Goal: Information Seeking & Learning: Check status

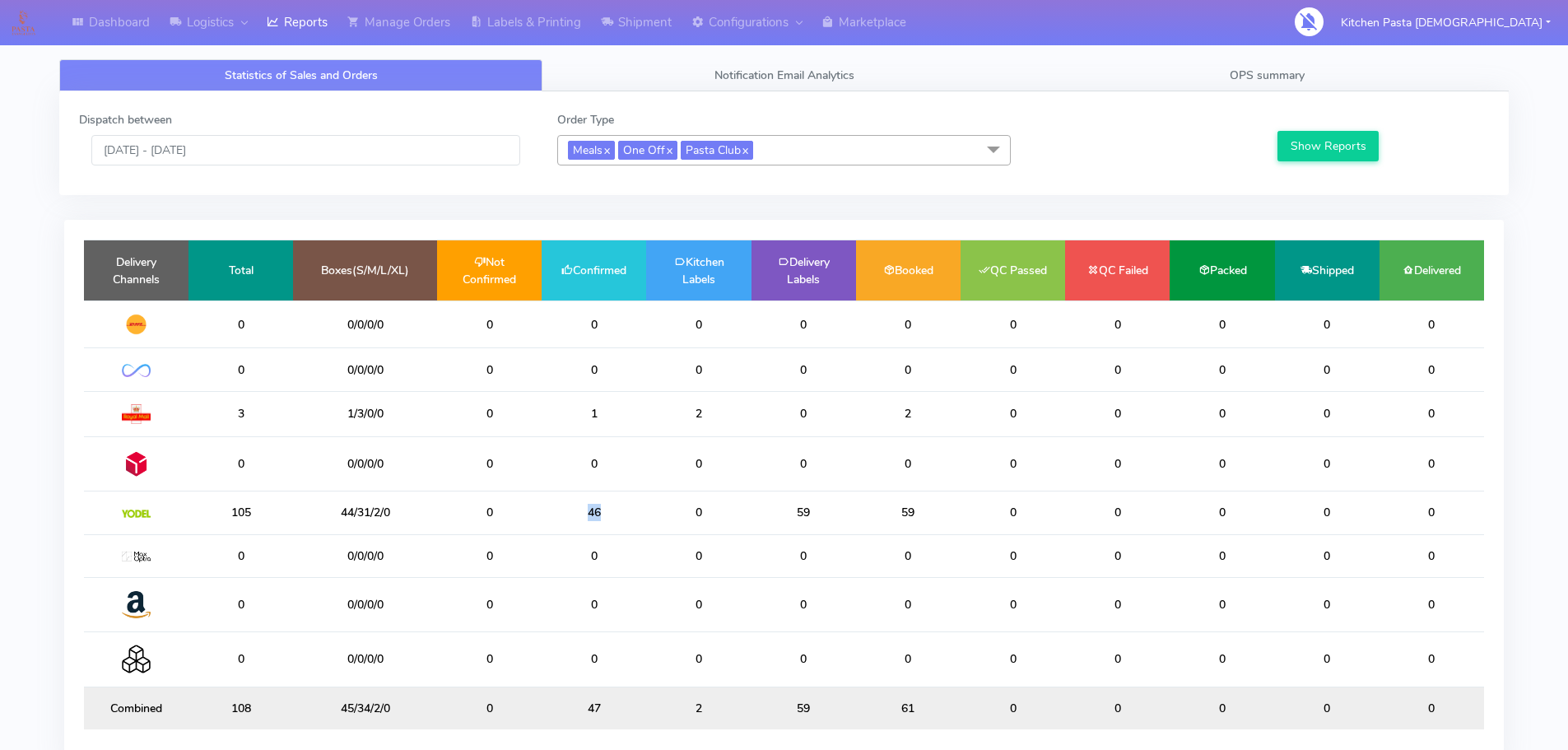
drag, startPoint x: 613, startPoint y: 509, endPoint x: 556, endPoint y: 508, distance: 57.0
click at [557, 509] on td "46" at bounding box center [594, 513] width 105 height 43
click at [245, 153] on input "[DATE] - [DATE]" at bounding box center [305, 150] width 429 height 30
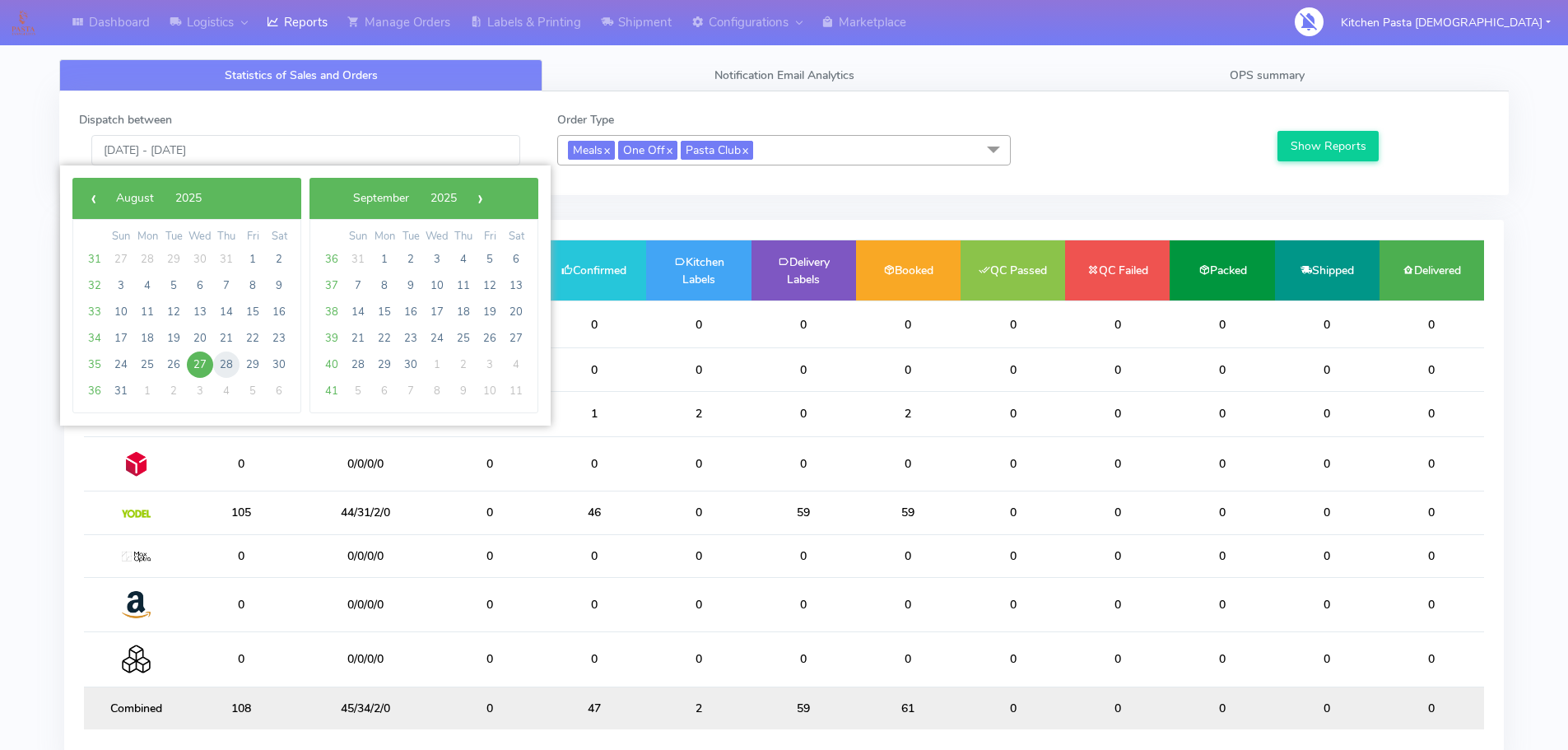
click at [227, 367] on span "28" at bounding box center [226, 365] width 26 height 26
type input "[DATE] - [DATE]"
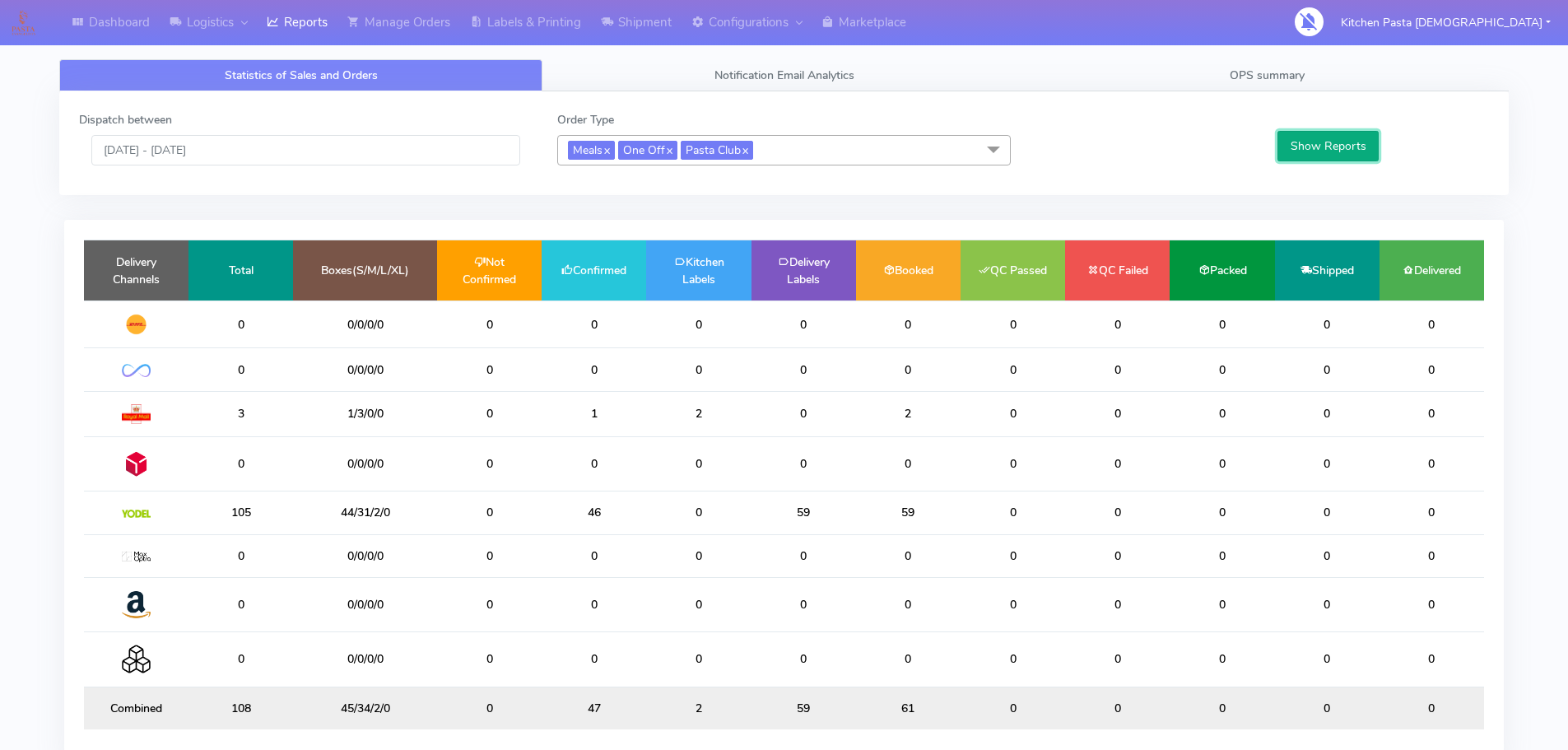
click at [1348, 159] on button "Show Reports" at bounding box center [1328, 146] width 101 height 30
click at [792, 164] on span "Meals x One Off x Pasta Club x" at bounding box center [784, 150] width 454 height 30
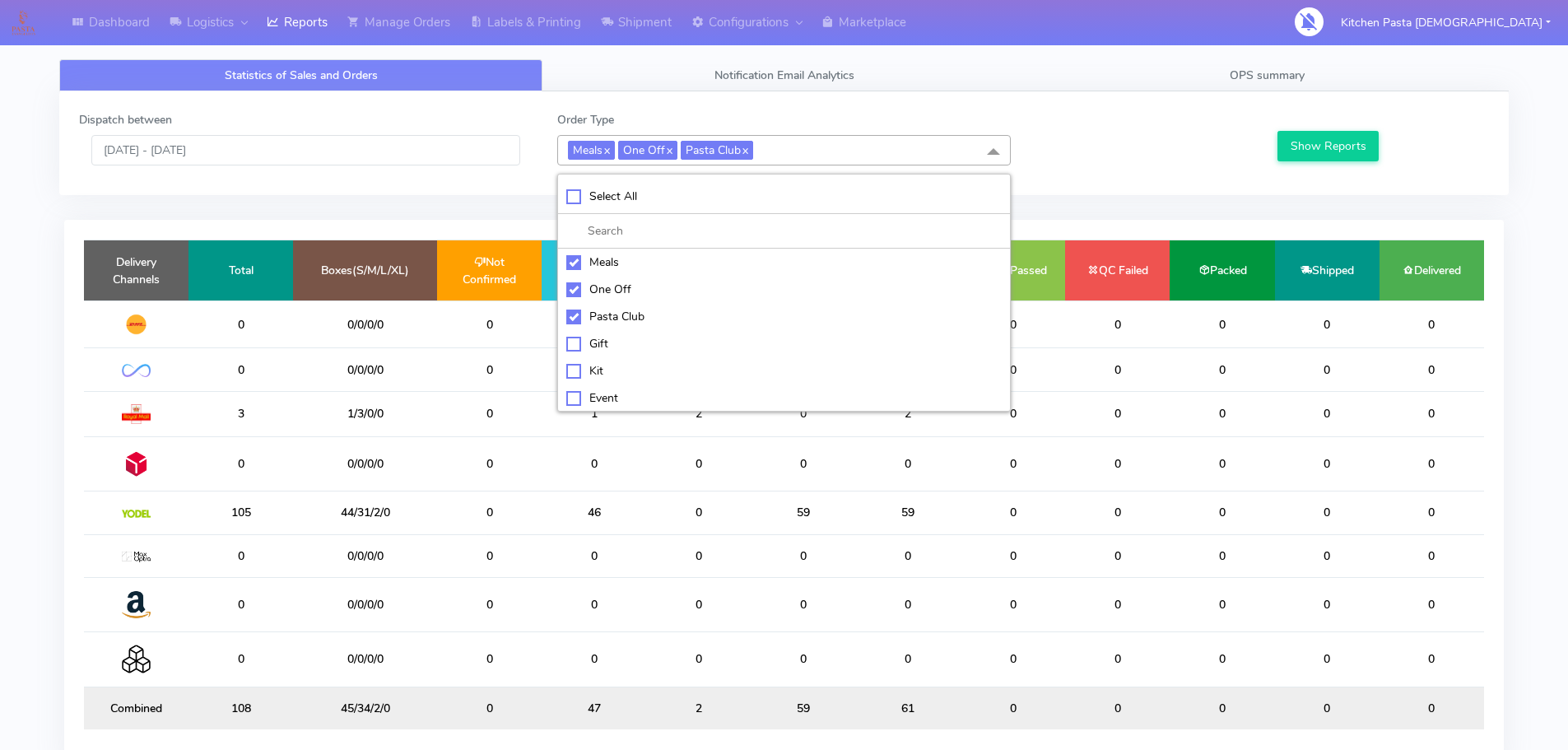
click at [662, 203] on div "Select All" at bounding box center [784, 196] width 436 height 17
checkbox input "true"
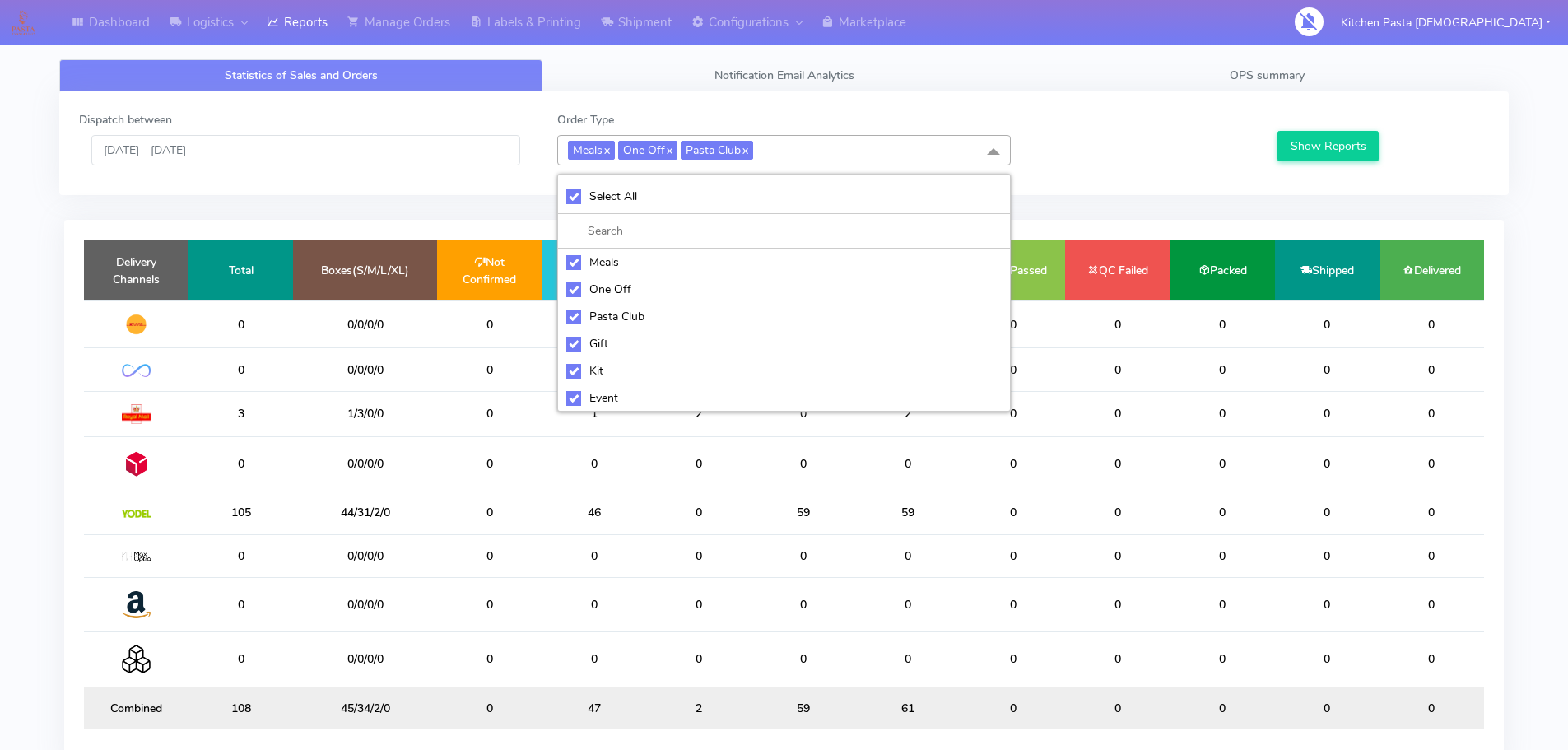
checkbox input "true"
click at [662, 203] on div "Select All" at bounding box center [784, 196] width 436 height 17
checkbox input "false"
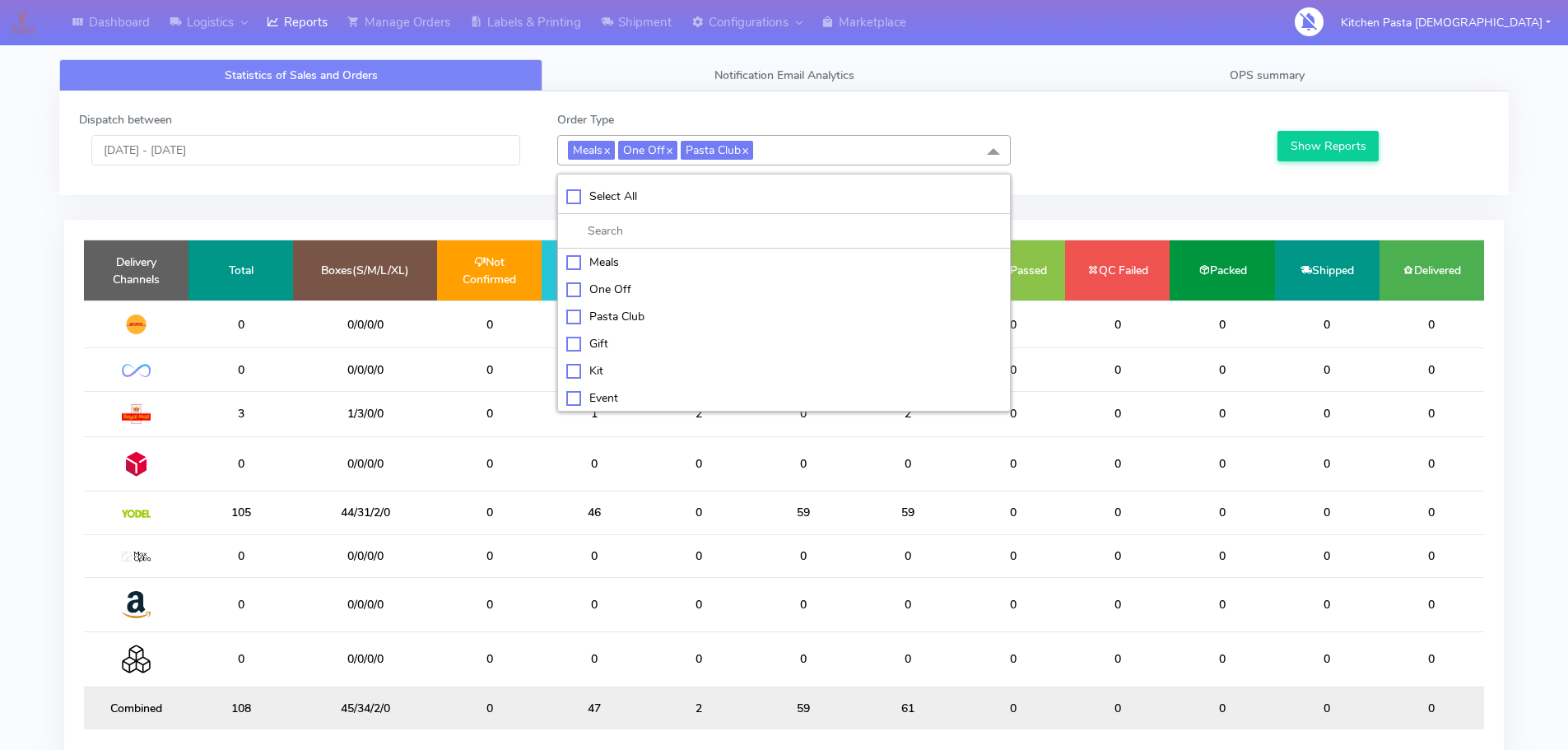
checkbox input "false"
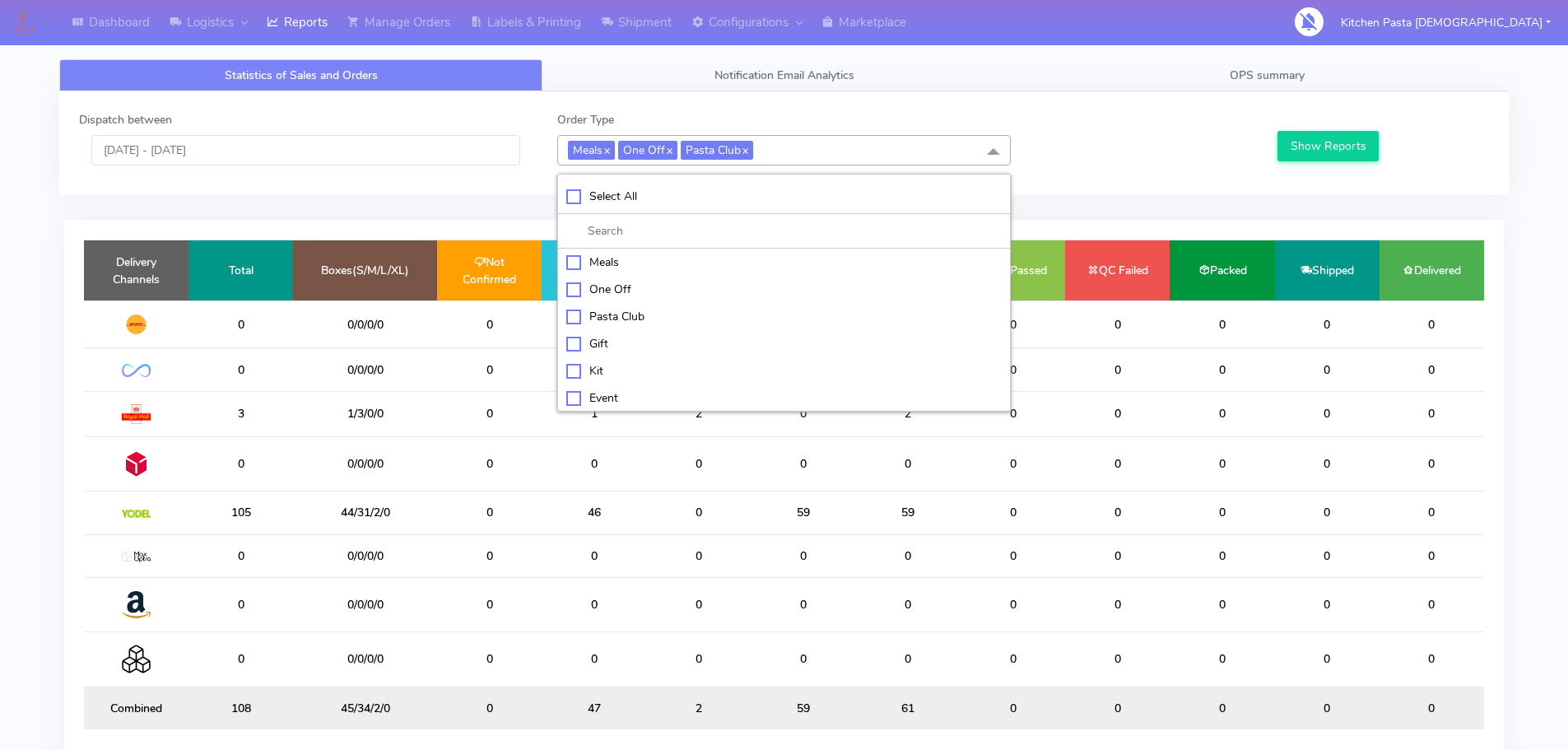
checkbox input "false"
click at [614, 376] on div "Kit" at bounding box center [784, 369] width 436 height 17
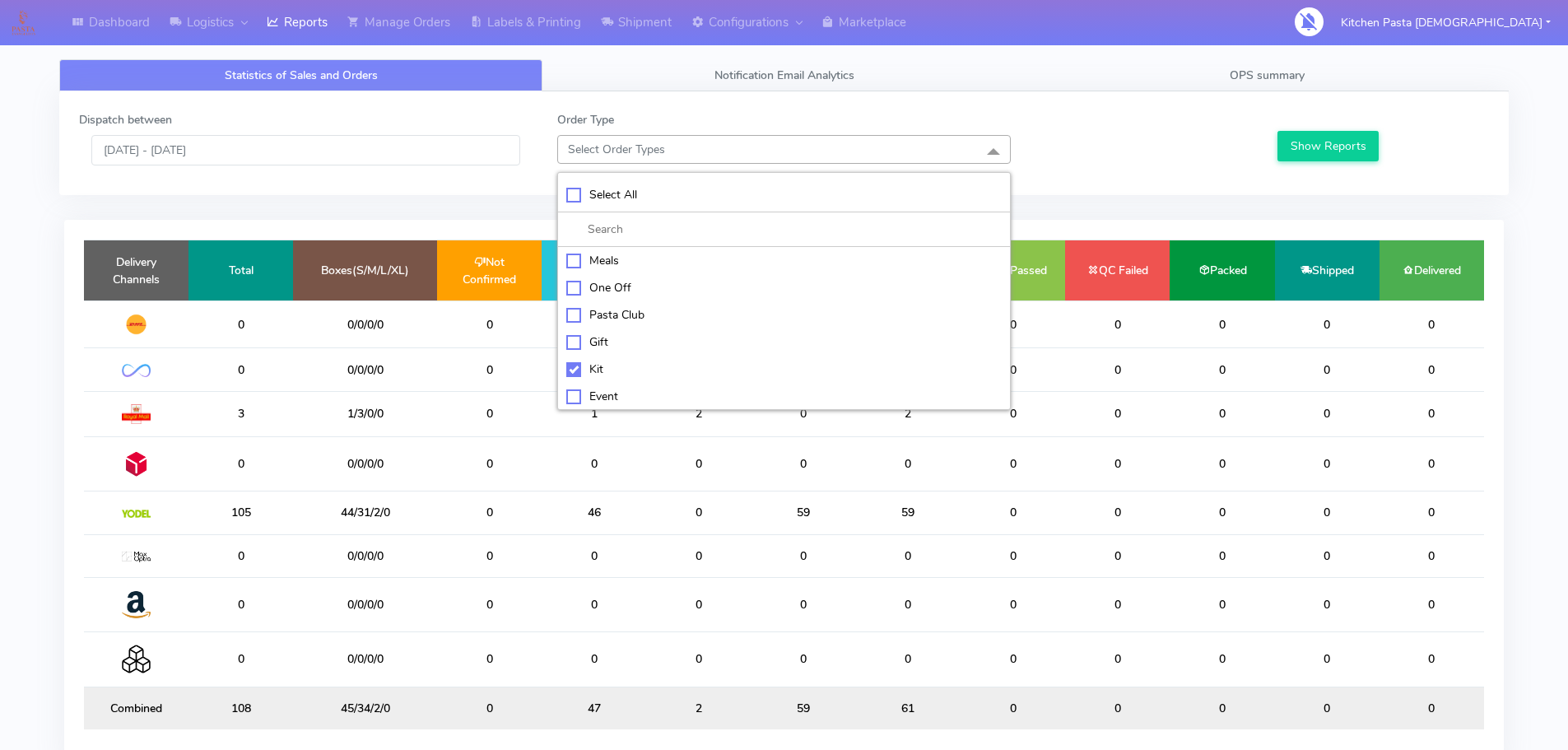
checkbox input "true"
click at [1293, 154] on button "Show Reports" at bounding box center [1328, 146] width 101 height 30
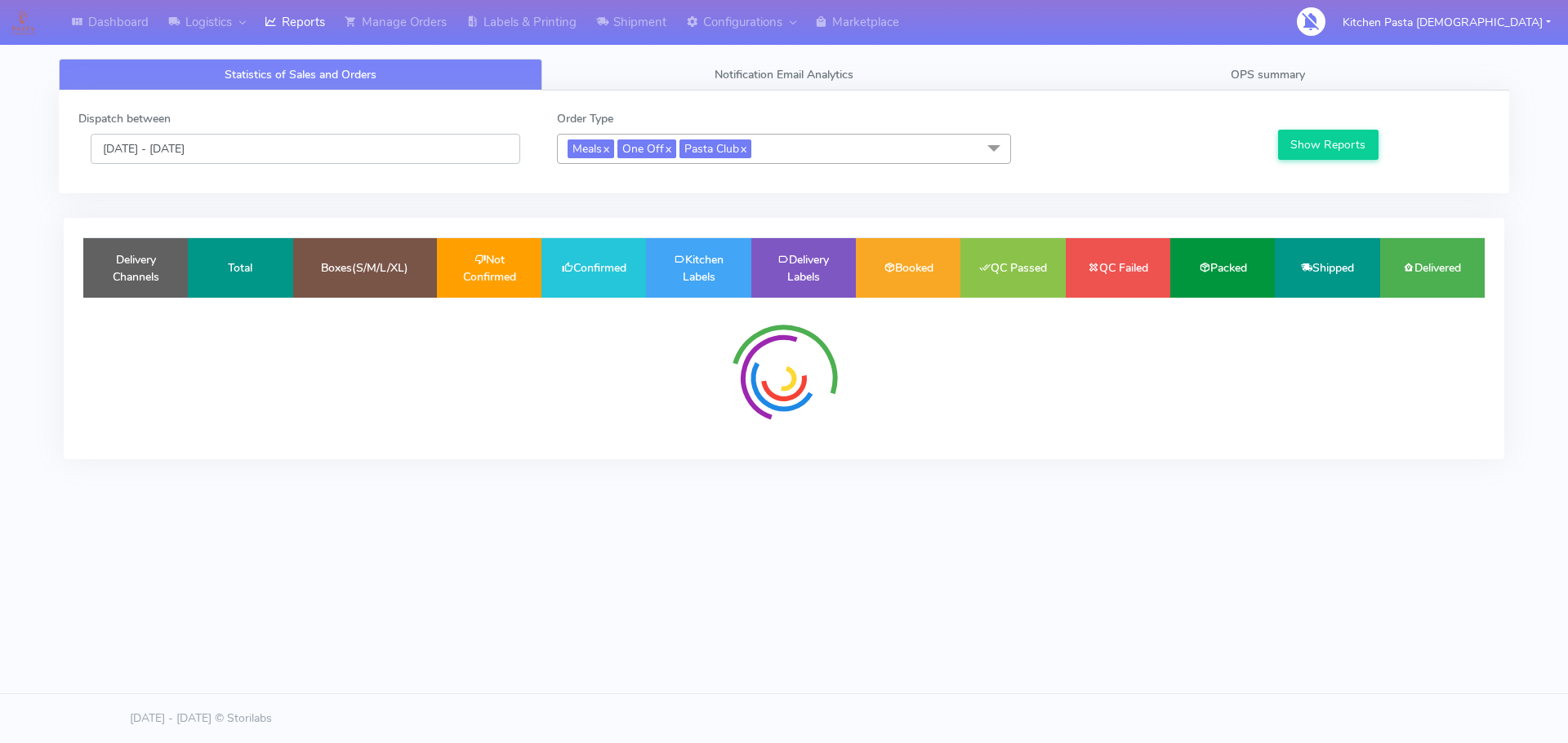
click at [287, 162] on input "[DATE] - [DATE]" at bounding box center [304, 149] width 429 height 30
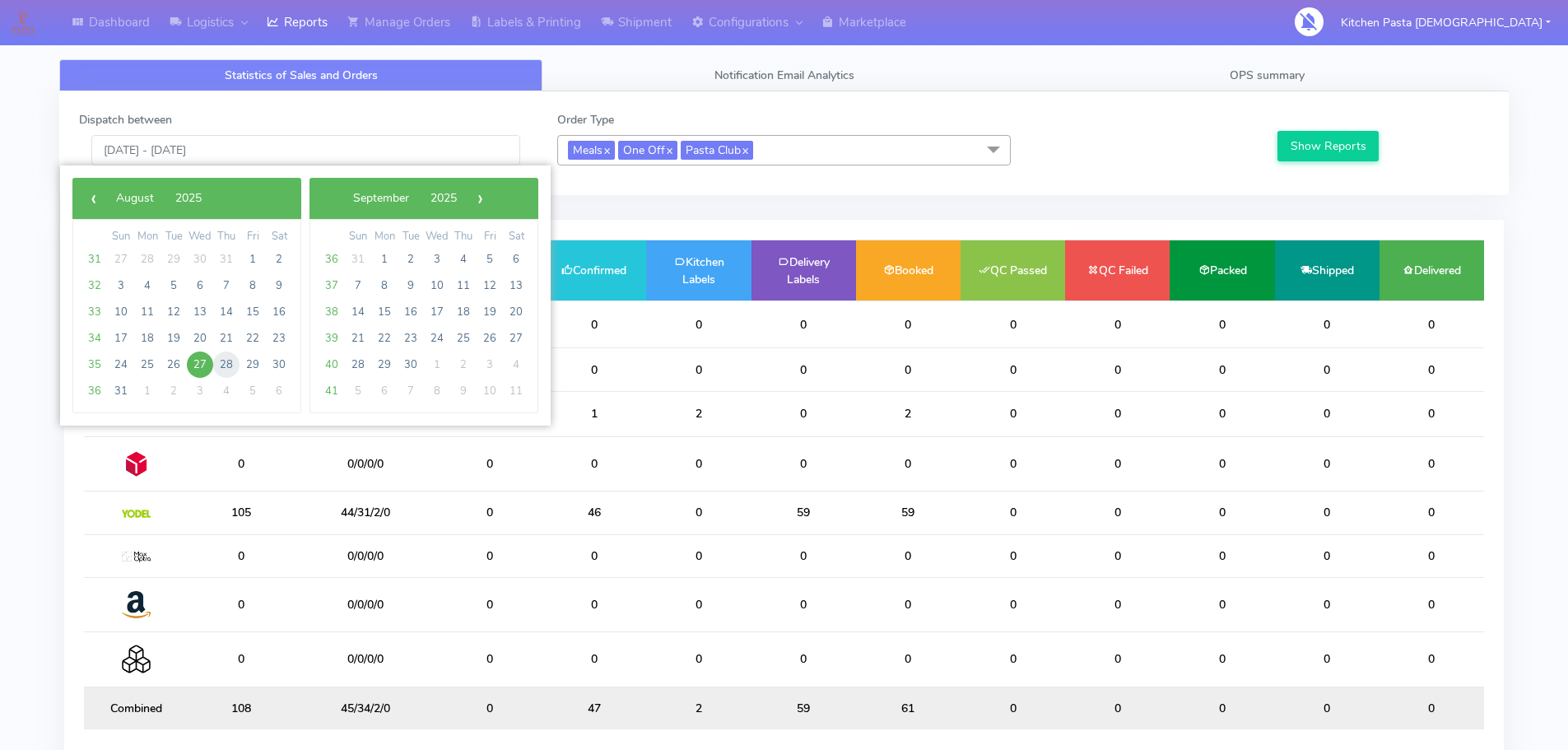
click at [224, 362] on span "28" at bounding box center [226, 365] width 26 height 26
type input "[DATE] - [DATE]"
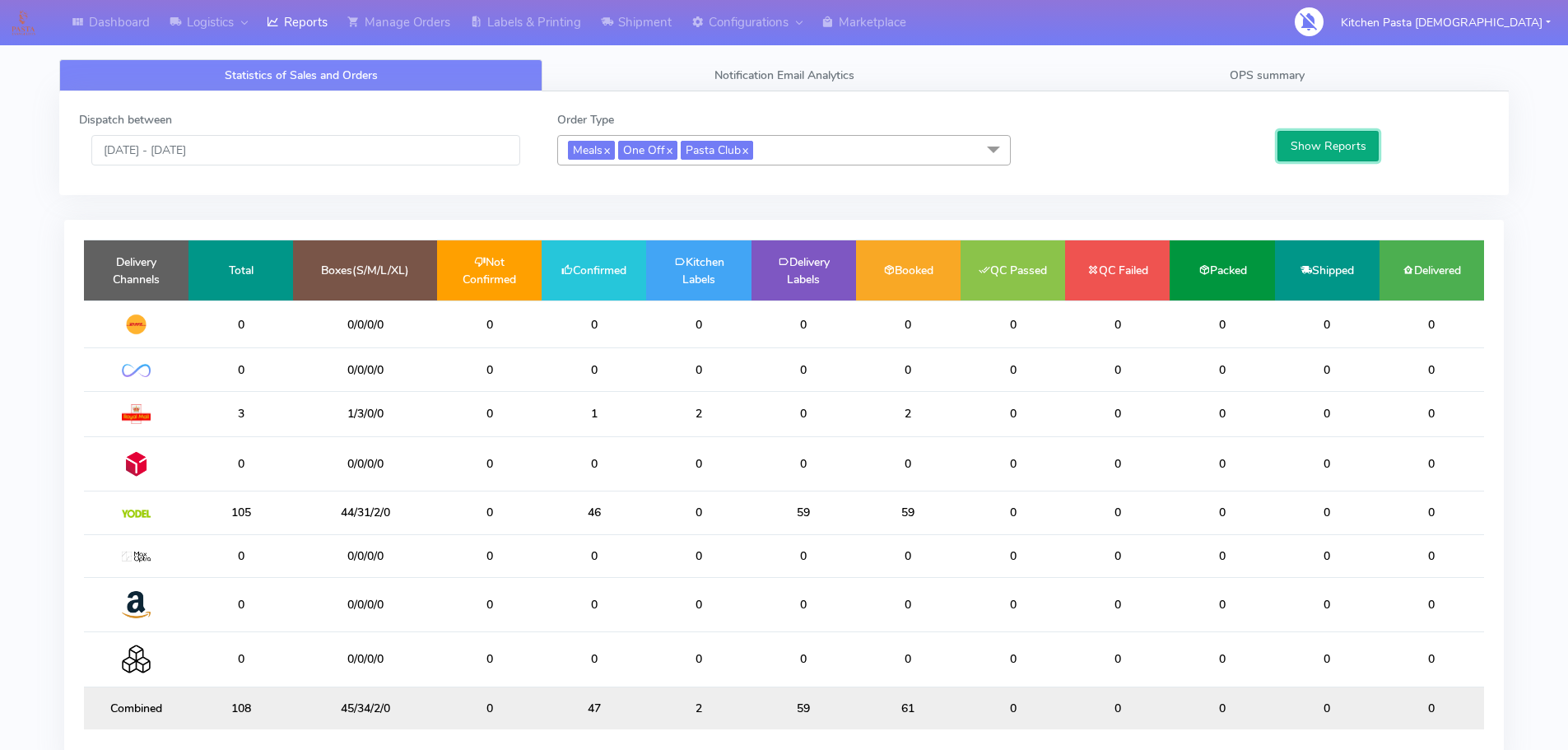
click at [1287, 143] on button "Show Reports" at bounding box center [1328, 146] width 101 height 30
click at [916, 150] on span "Meals x One Off x Pasta Club x" at bounding box center [784, 150] width 454 height 30
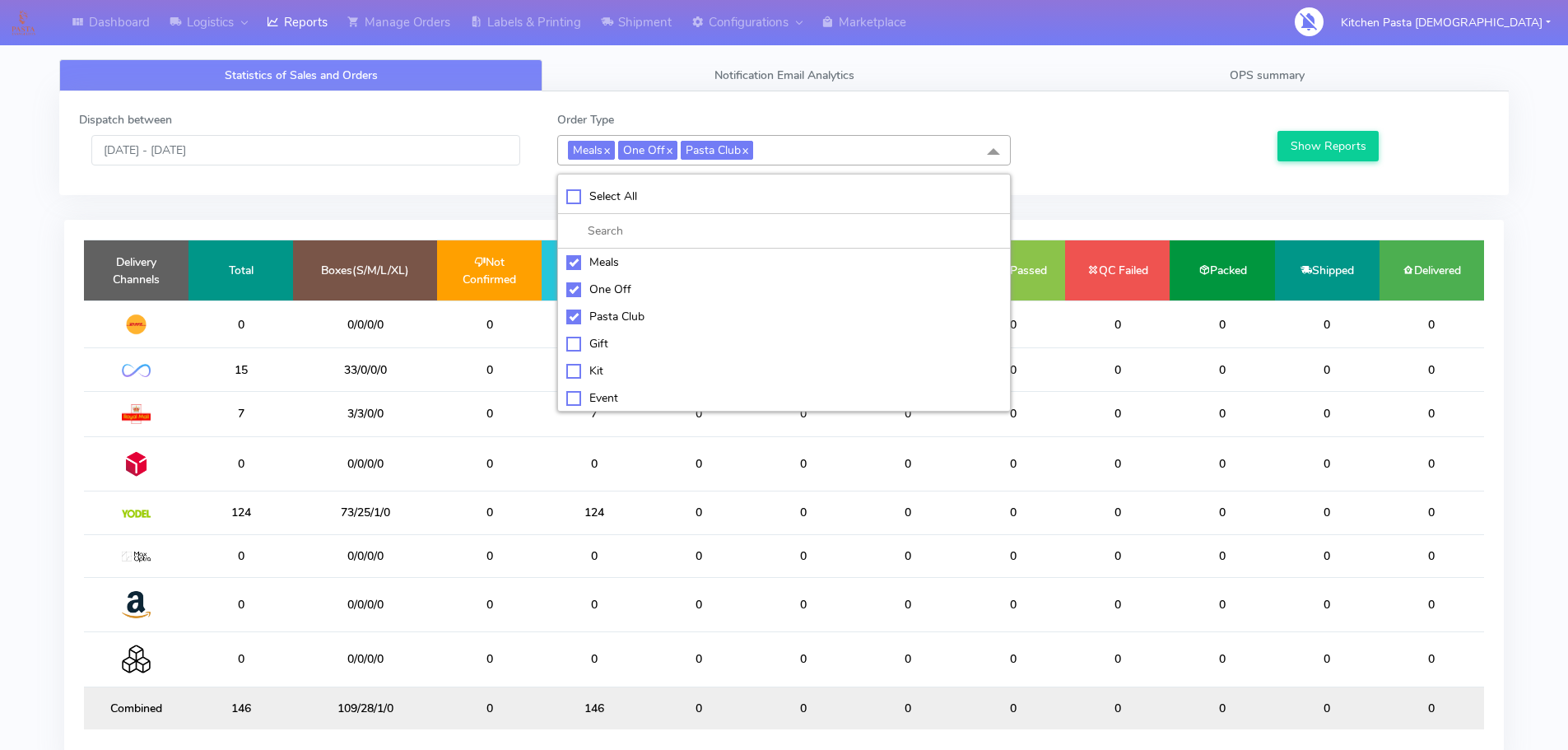
click at [736, 222] on input "multiselect-search" at bounding box center [784, 230] width 436 height 17
click at [734, 216] on li at bounding box center [784, 231] width 452 height 35
click at [732, 203] on div "Select All" at bounding box center [784, 196] width 436 height 17
checkbox input "true"
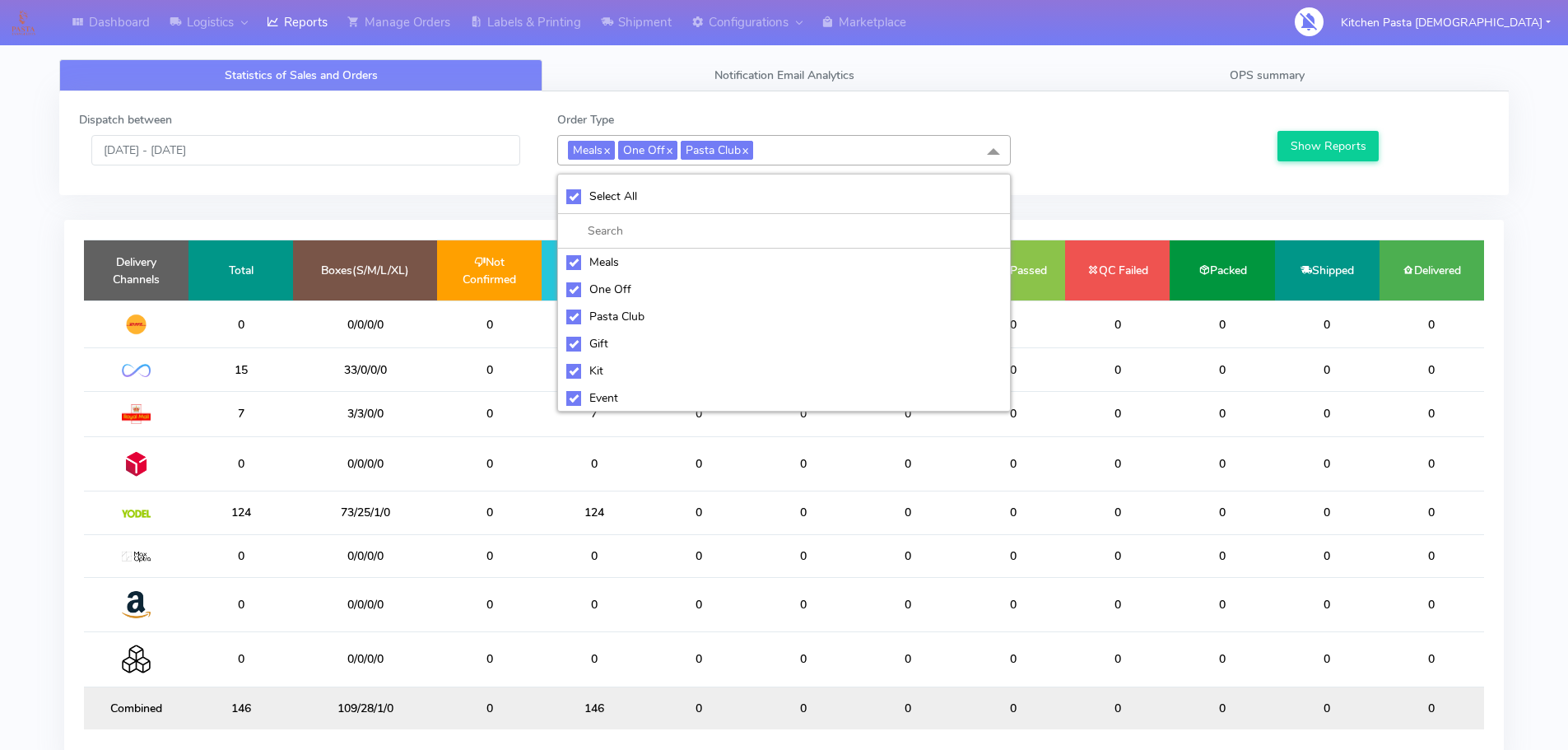
checkbox input "true"
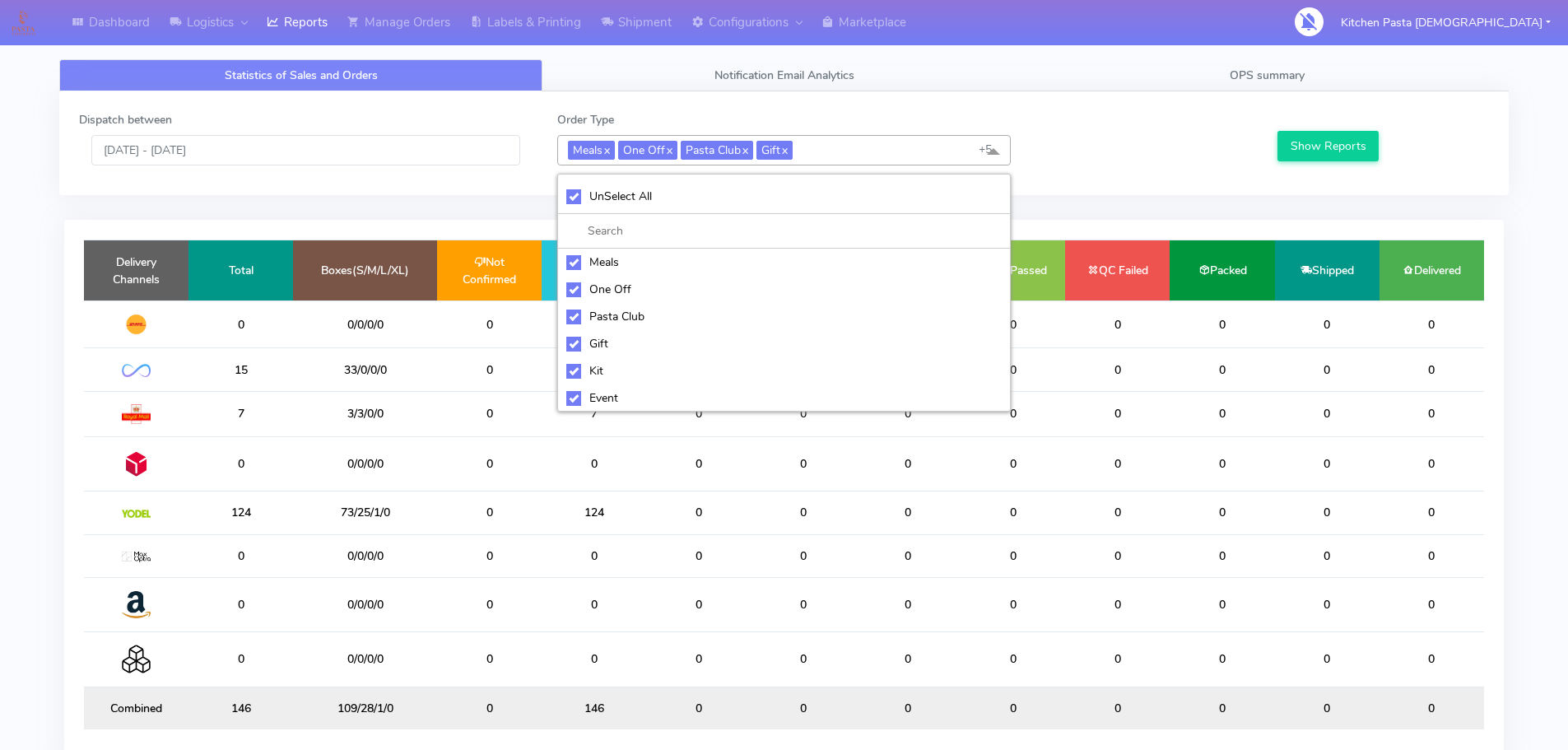
click at [732, 203] on div "UnSelect All" at bounding box center [784, 196] width 436 height 17
checkbox input "false"
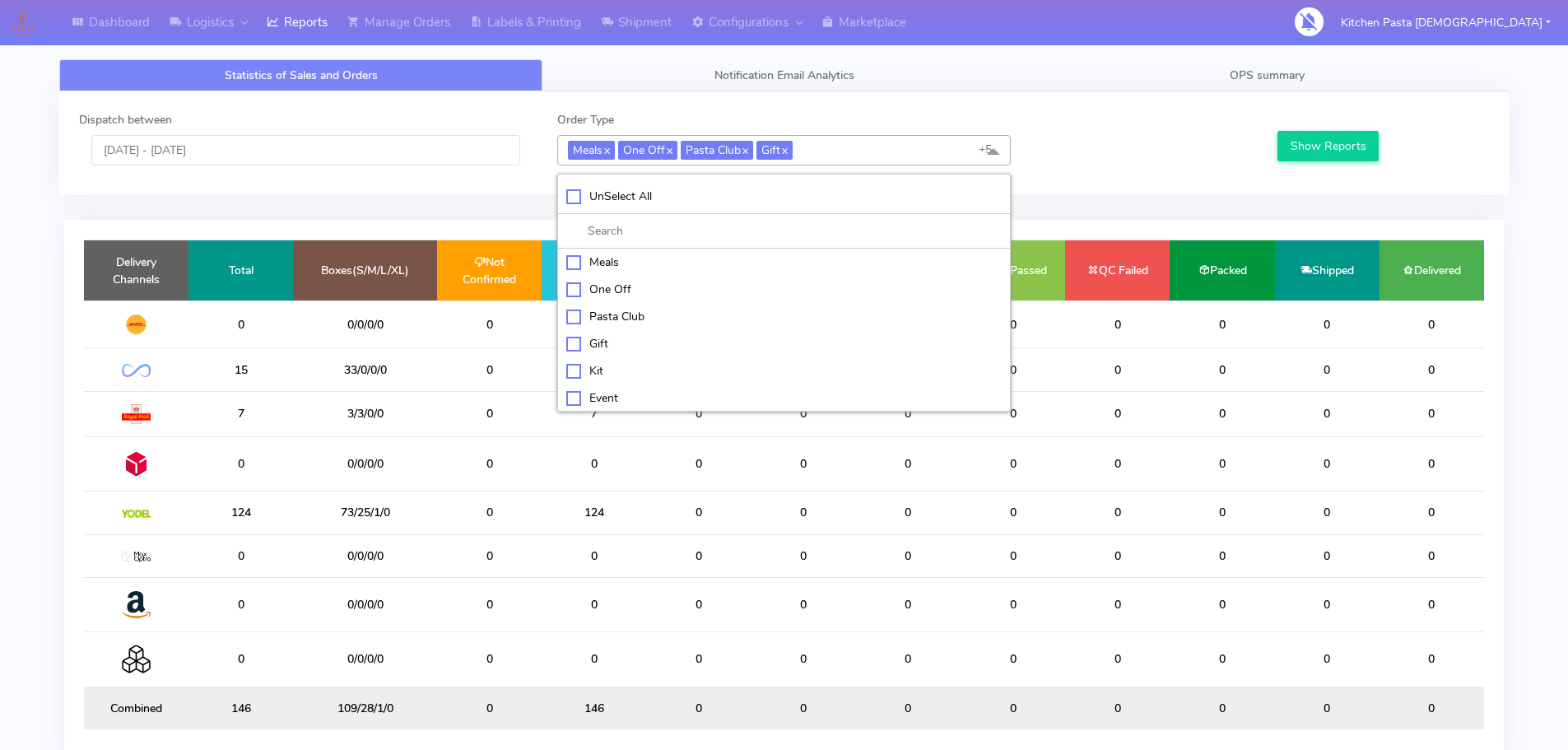
checkbox input "false"
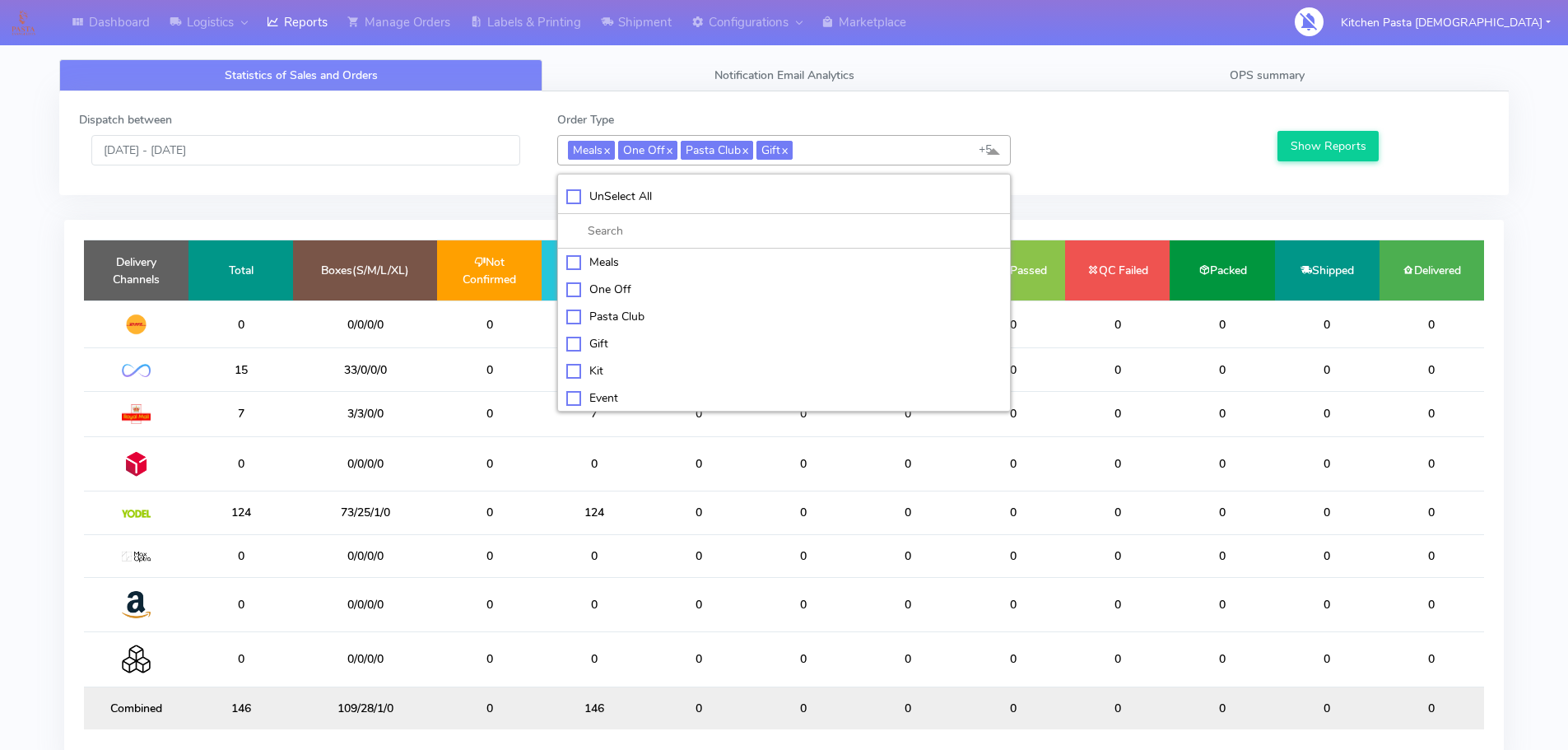
checkbox input "false"
click at [683, 362] on div "Kit" at bounding box center [784, 369] width 436 height 17
checkbox input "true"
click at [670, 392] on div "ATAVI" at bounding box center [784, 397] width 436 height 17
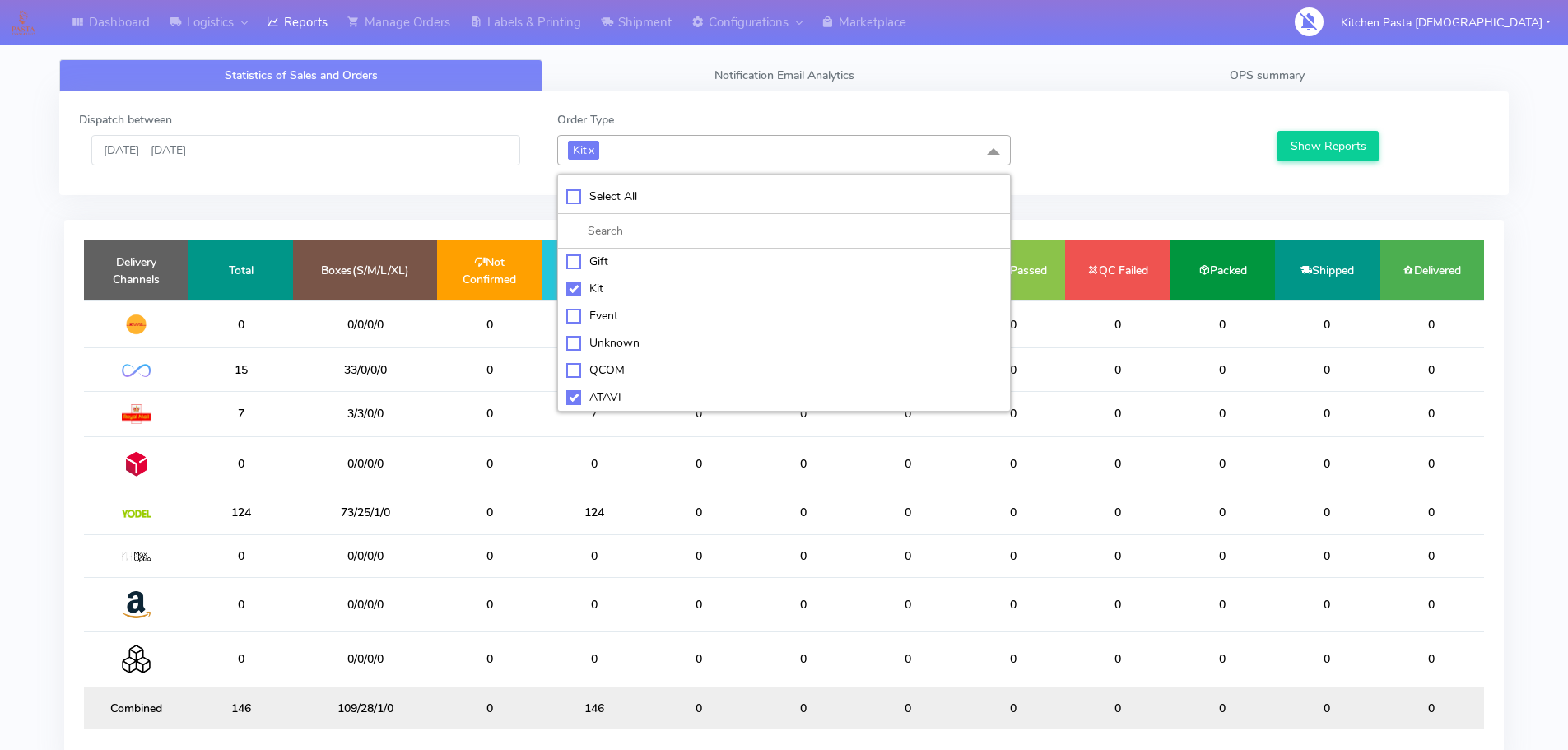
checkbox input "true"
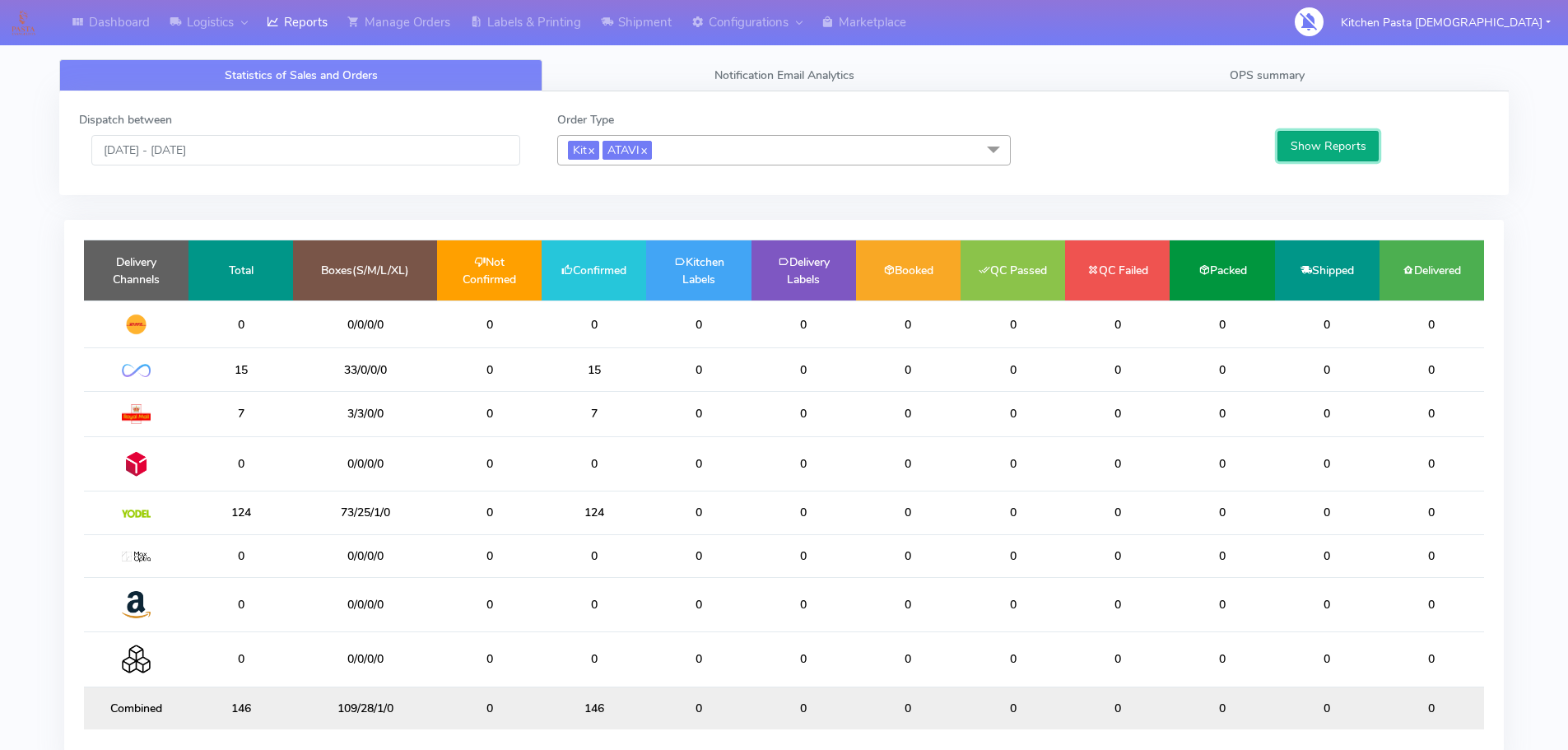
click at [1356, 146] on button "Show Reports" at bounding box center [1328, 146] width 101 height 30
click at [531, 191] on div "Dispatch between [DATE] - [DATE] Order Type Meals x One Off x Pasta Club x Sele…" at bounding box center [784, 143] width 1450 height 104
click at [1358, 63] on link "OPS summary" at bounding box center [1267, 75] width 484 height 32
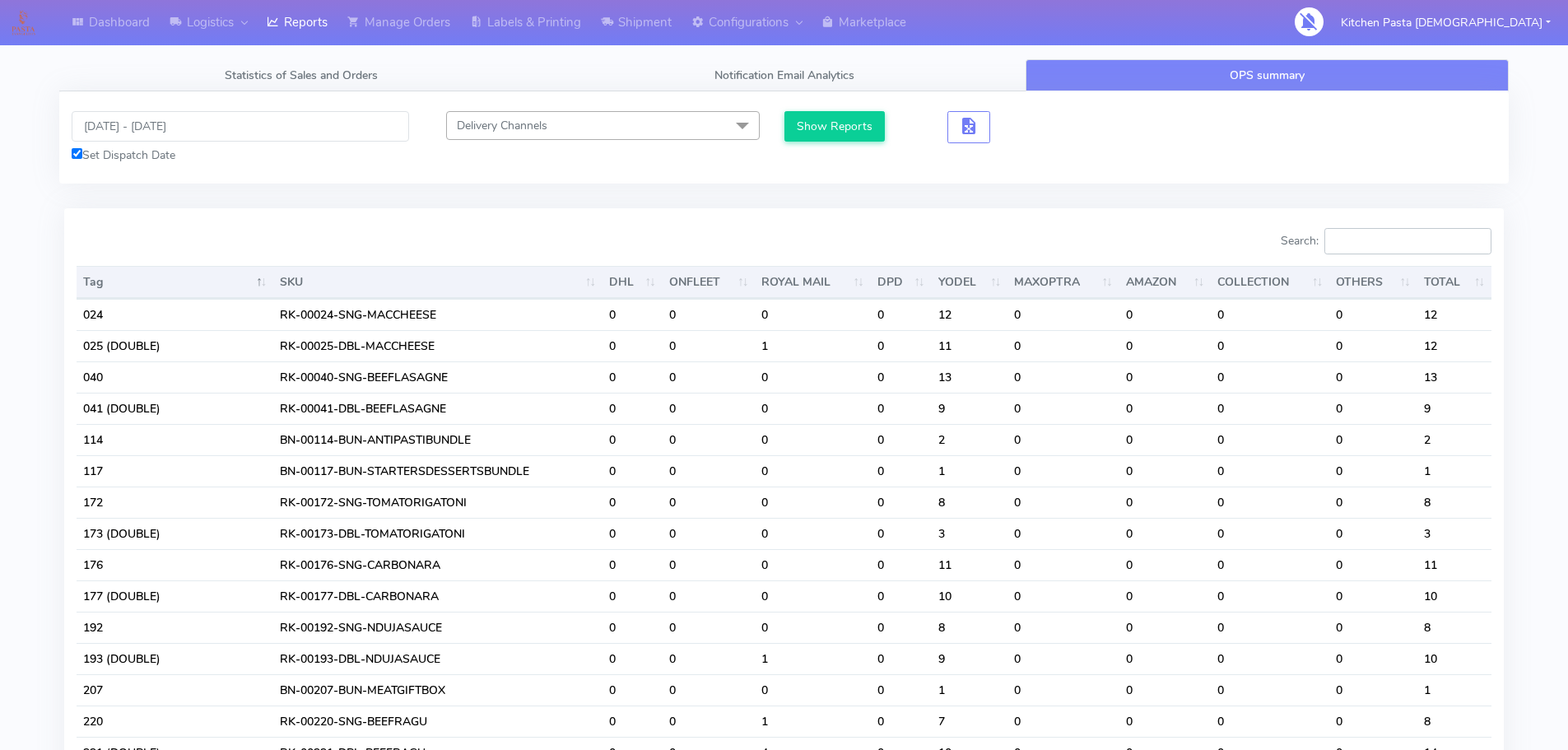
click at [1424, 249] on input "Search:" at bounding box center [1407, 241] width 167 height 26
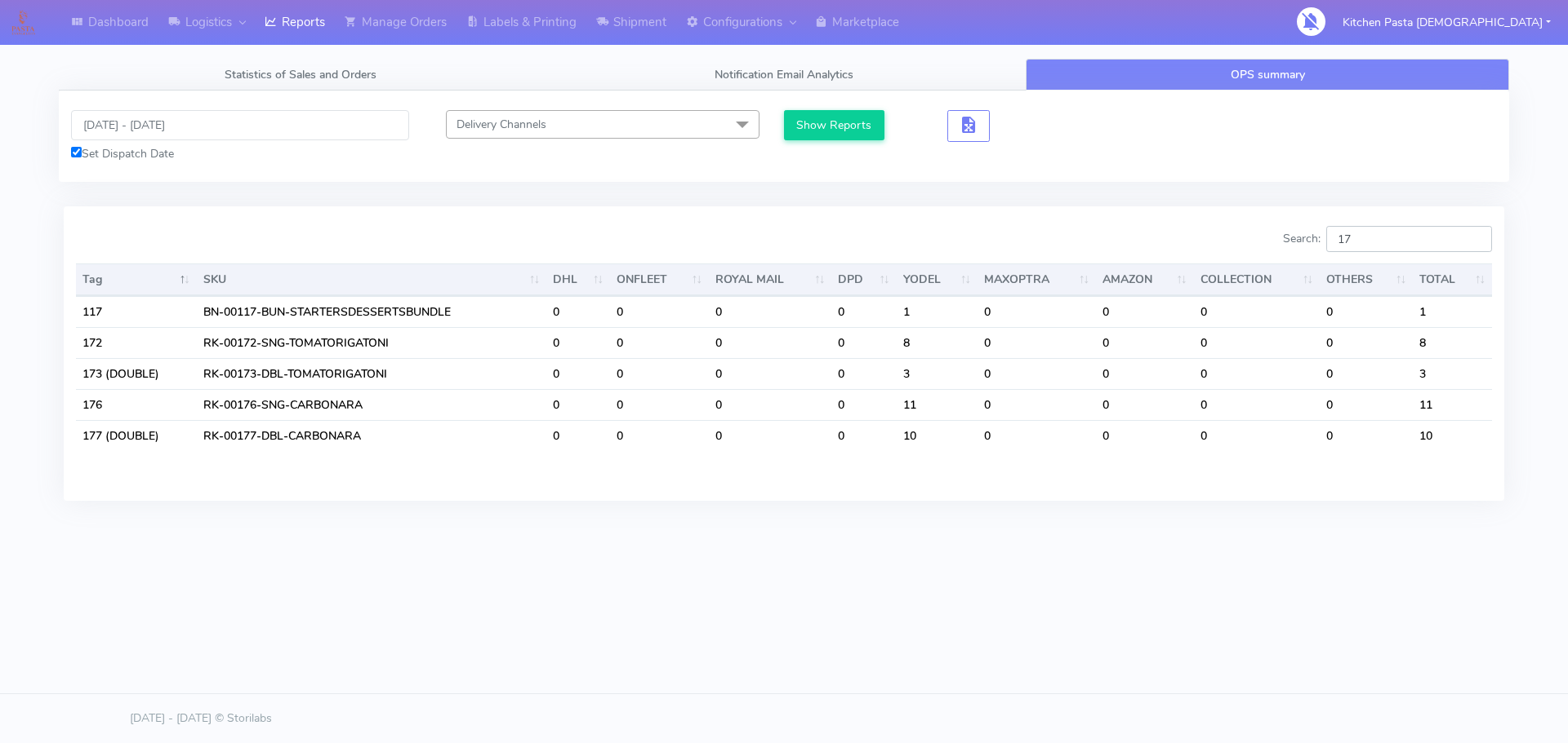
type input "1"
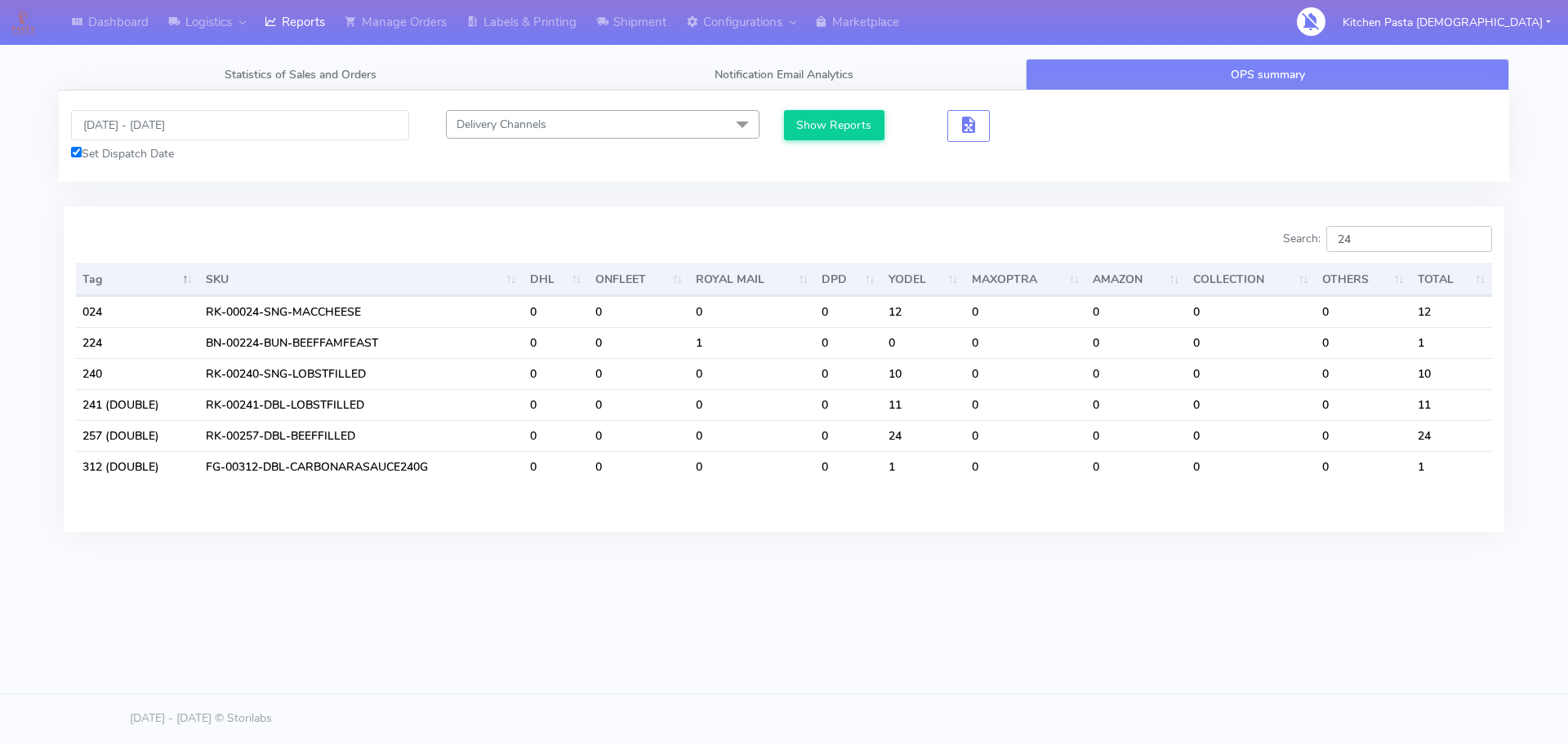
type input "2"
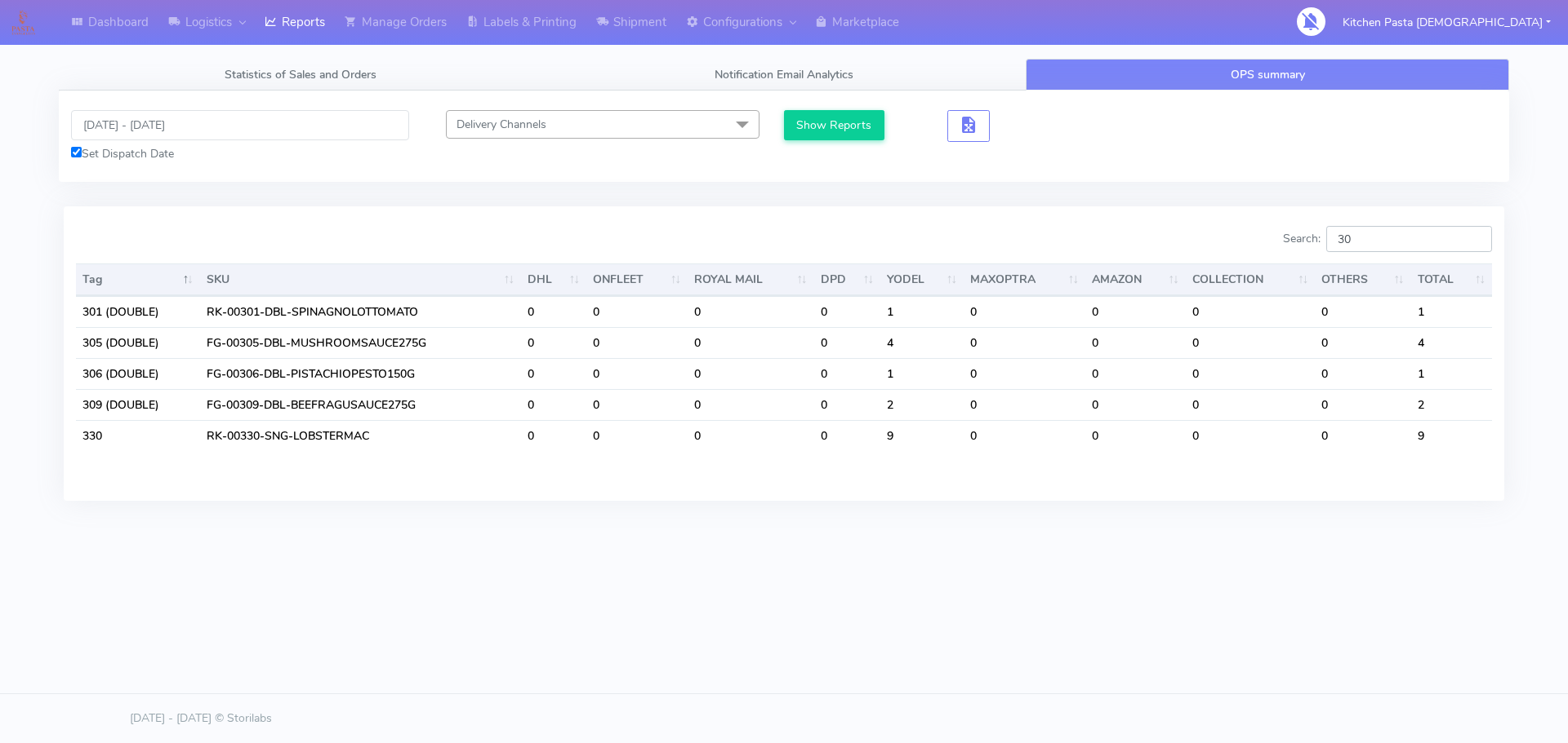
type input "3"
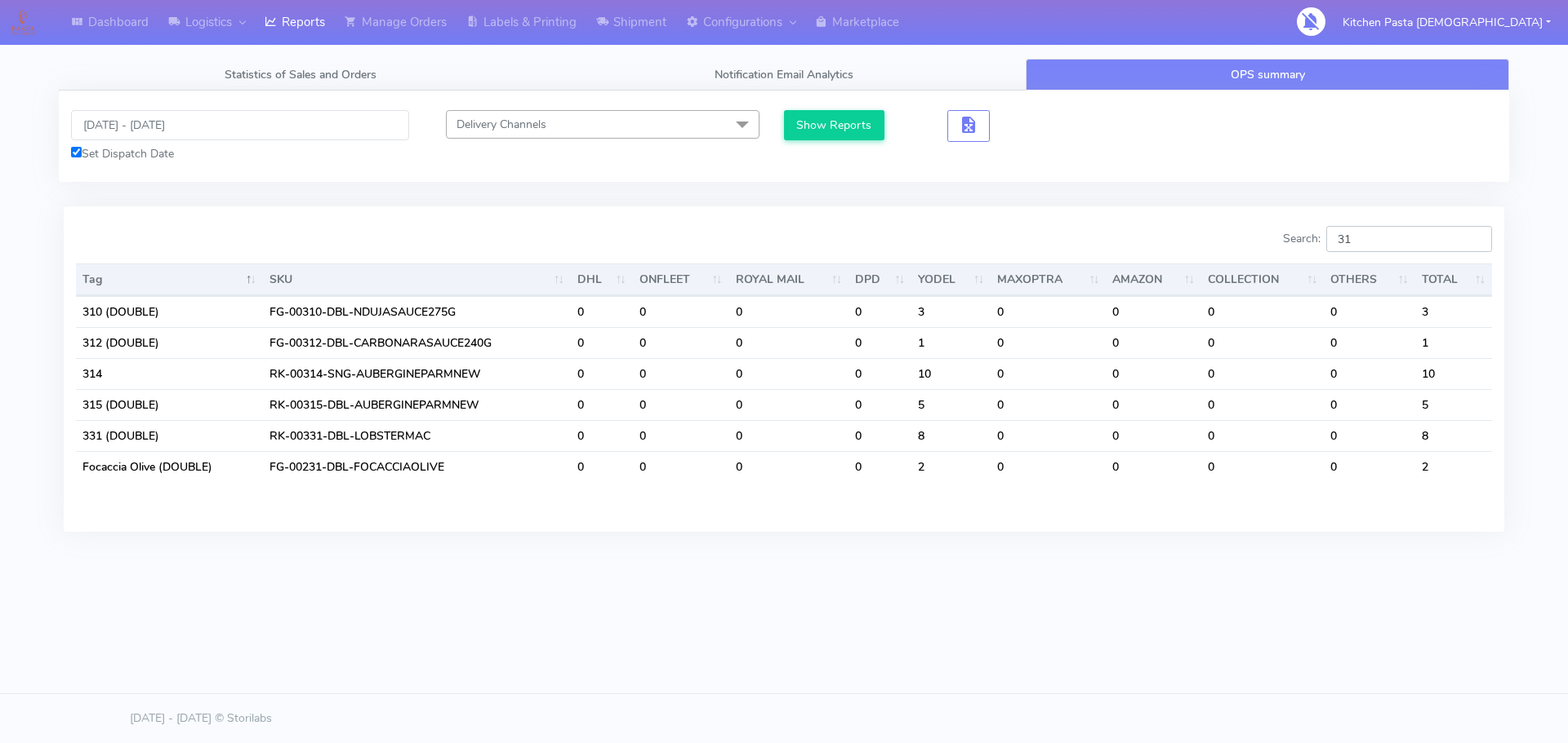
type input "3"
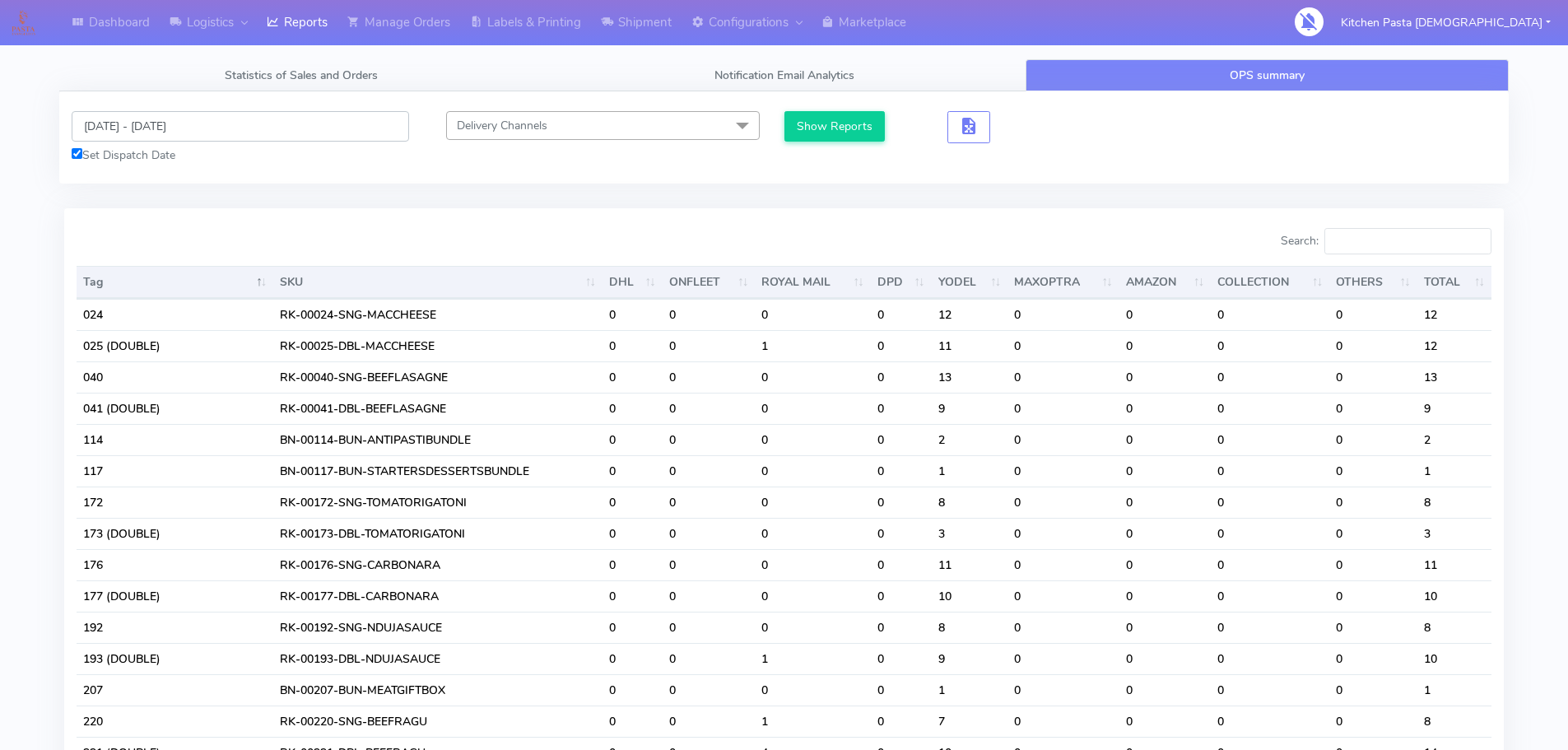
drag, startPoint x: 236, startPoint y: 142, endPoint x: 238, endPoint y: 161, distance: 19.1
click at [237, 152] on div "[DATE] - [DATE] Set Dispatch Date" at bounding box center [240, 137] width 362 height 53
click at [1419, 237] on input "Search:" at bounding box center [1407, 241] width 167 height 26
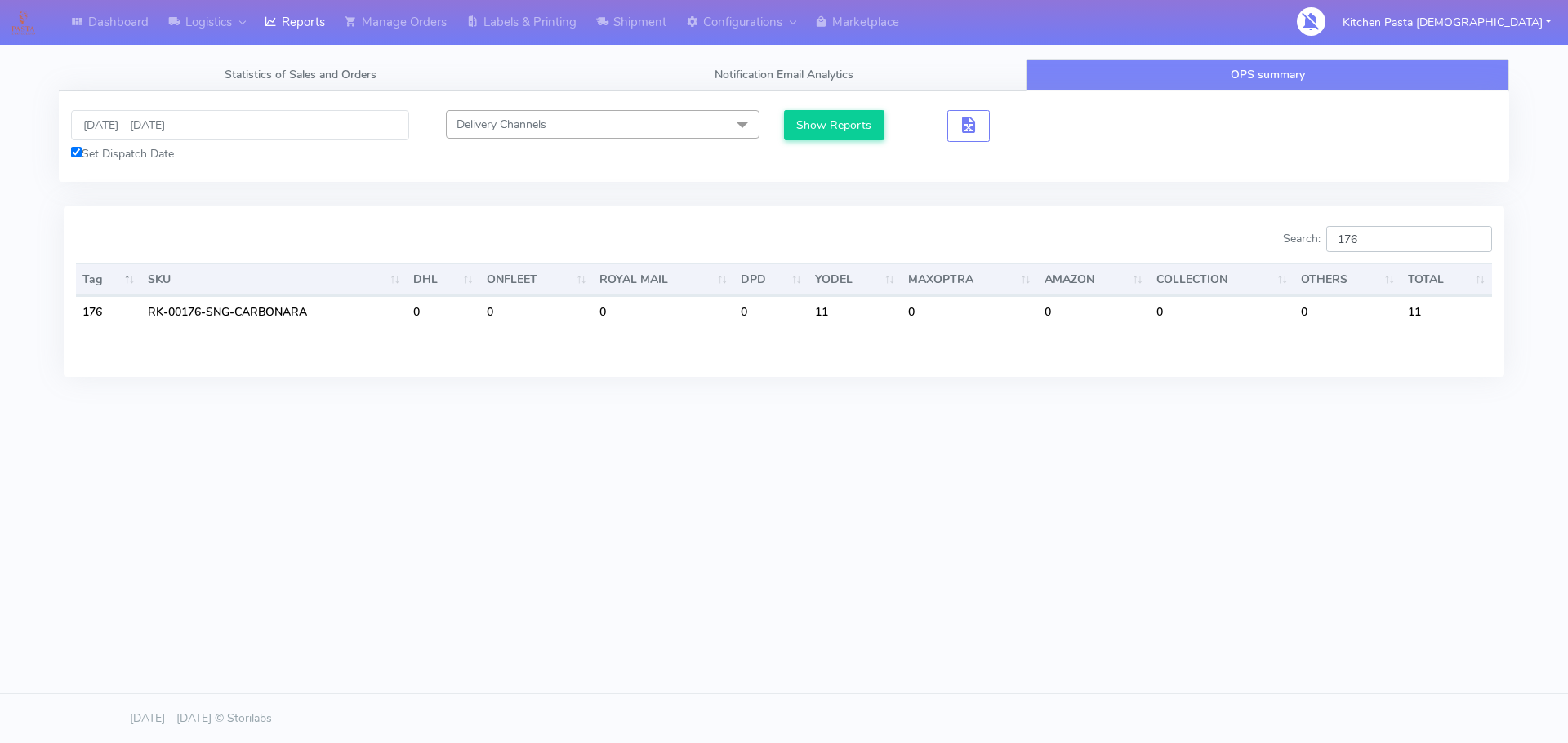
type input "176"
drag, startPoint x: 257, startPoint y: 131, endPoint x: 243, endPoint y: 136, distance: 14.9
click at [255, 130] on input "[DATE] - [DATE]" at bounding box center [240, 125] width 338 height 30
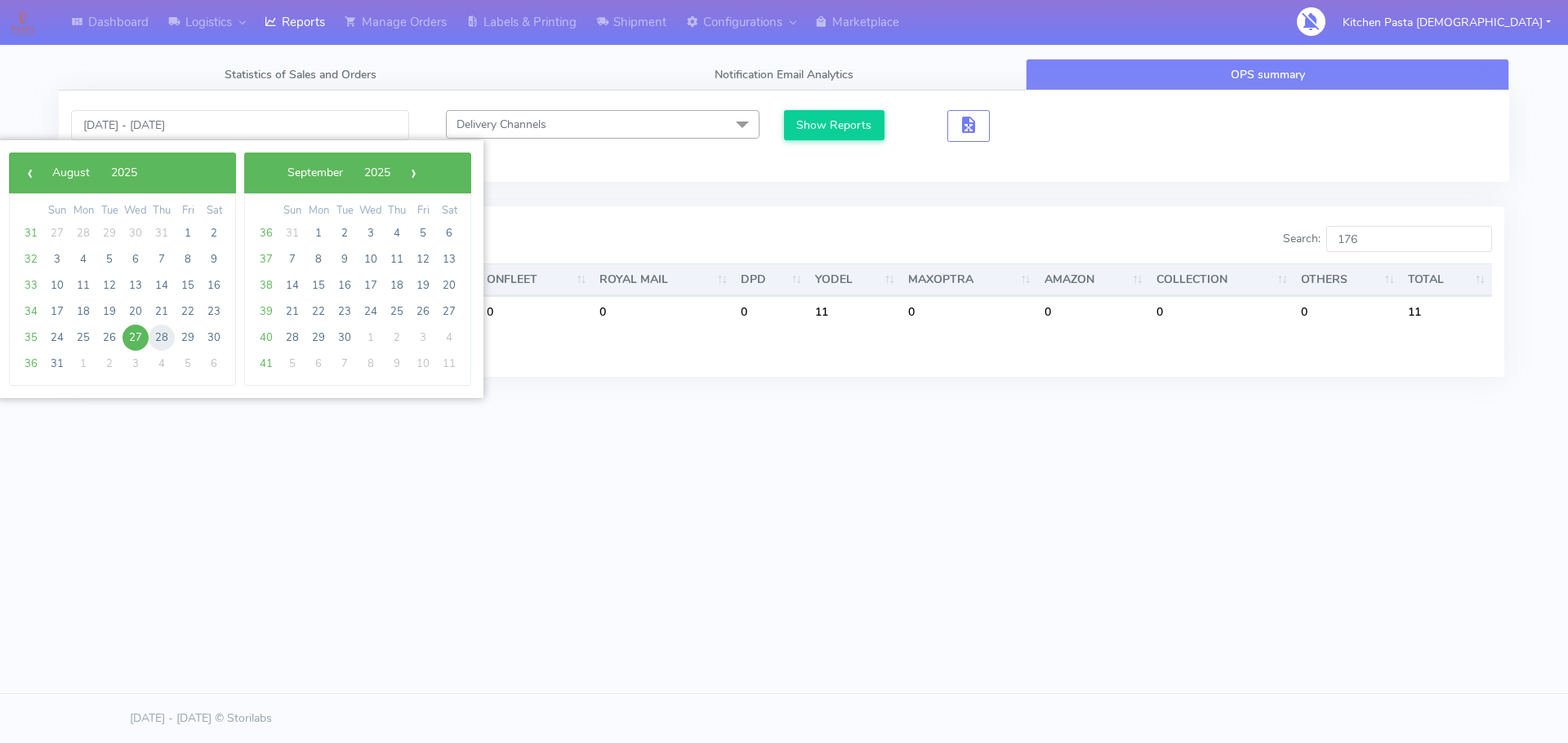
click at [155, 343] on span "28" at bounding box center [162, 338] width 26 height 26
click at [154, 343] on span "28" at bounding box center [162, 338] width 26 height 26
type input "[DATE] - [DATE]"
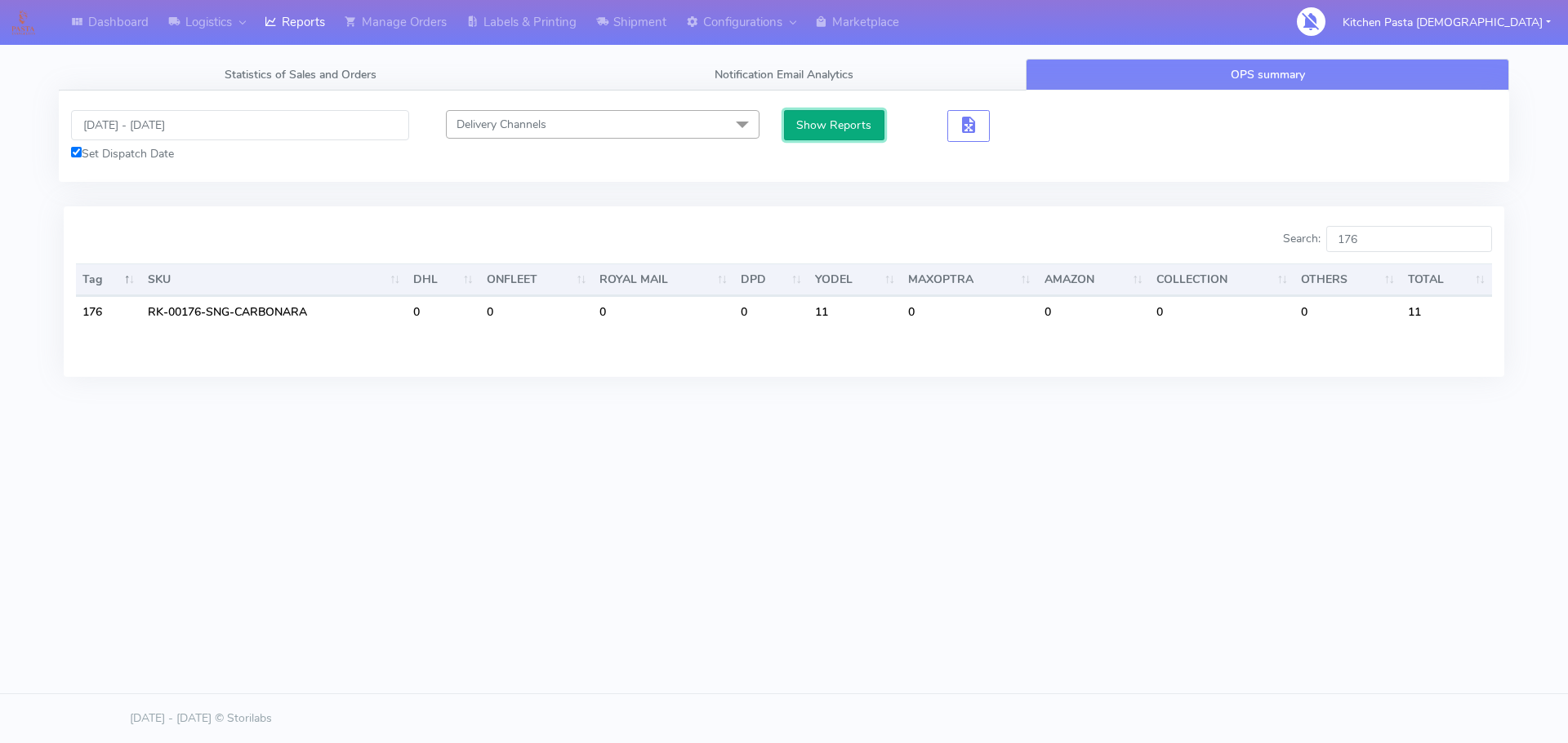
click at [837, 136] on button "Show Reports" at bounding box center [834, 125] width 100 height 30
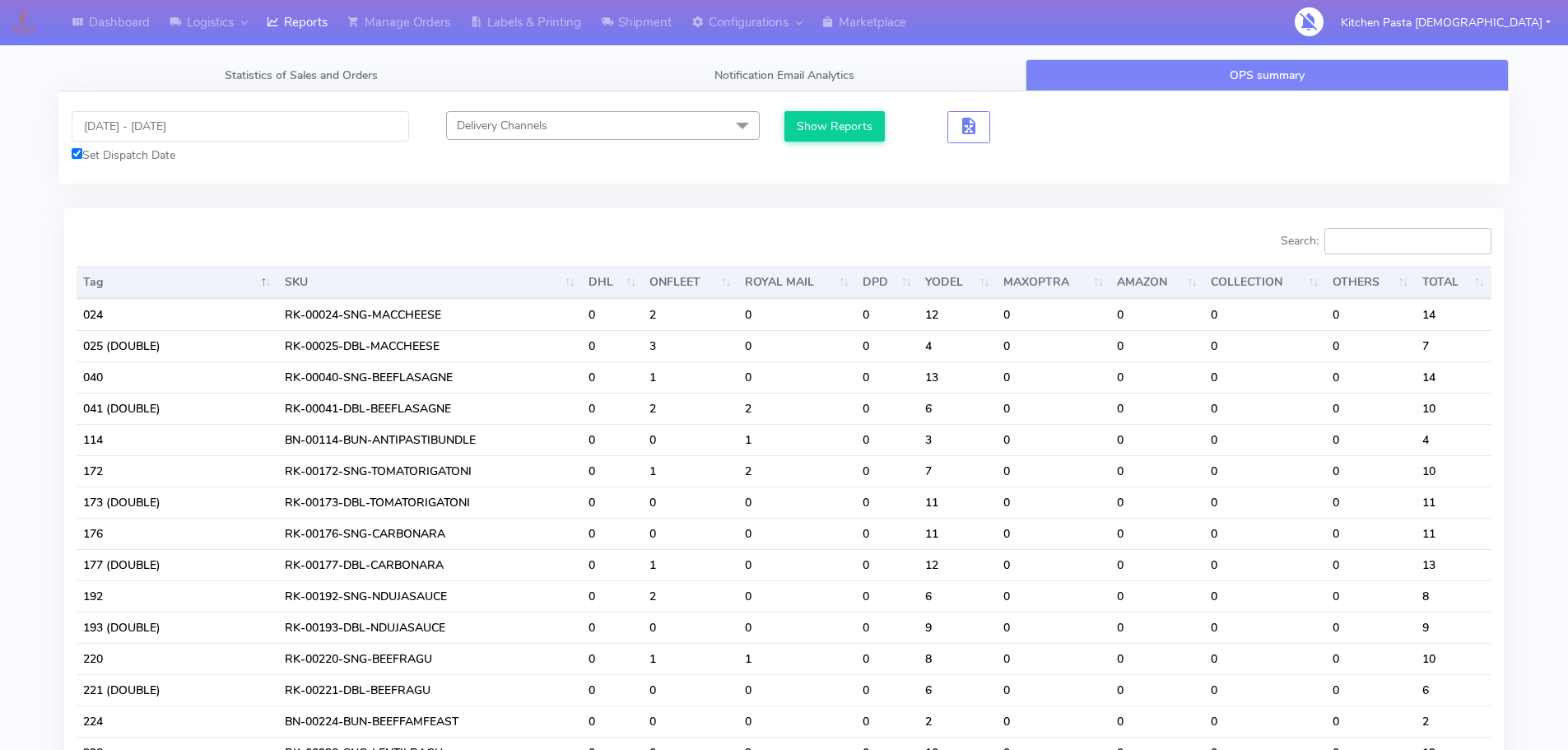
click at [1374, 246] on input "Search:" at bounding box center [1407, 241] width 167 height 26
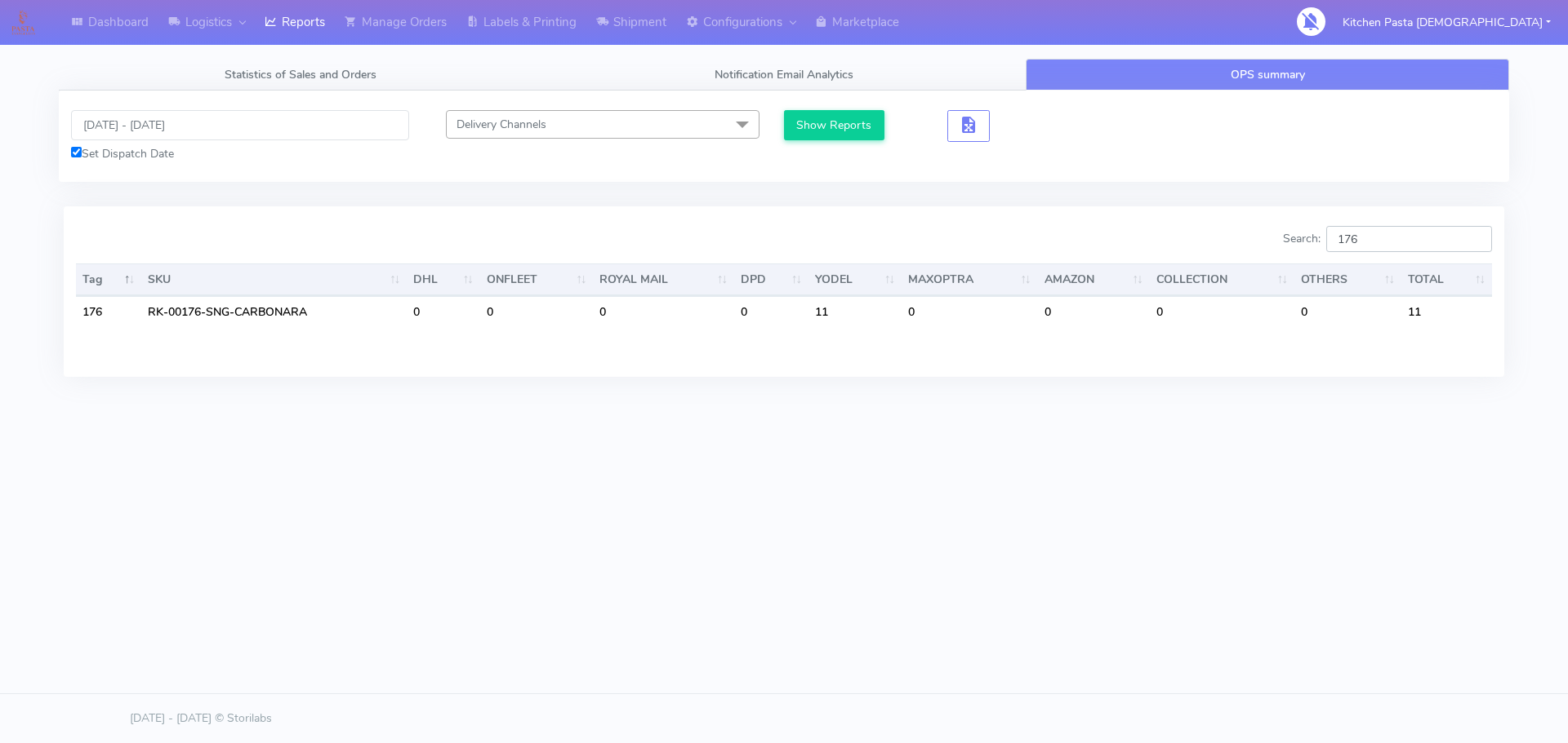
click at [1465, 243] on input "176" at bounding box center [1408, 239] width 166 height 26
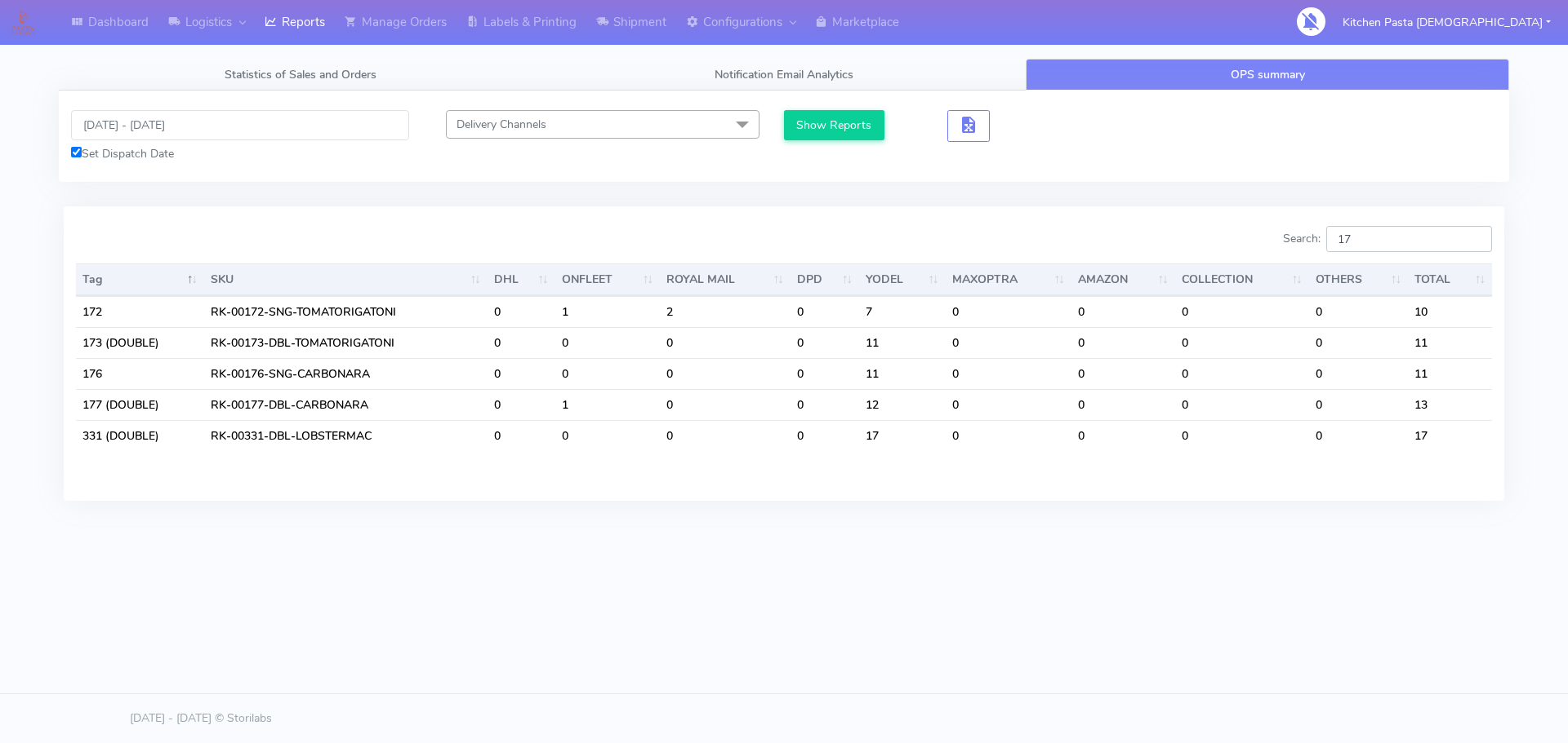
type input "1"
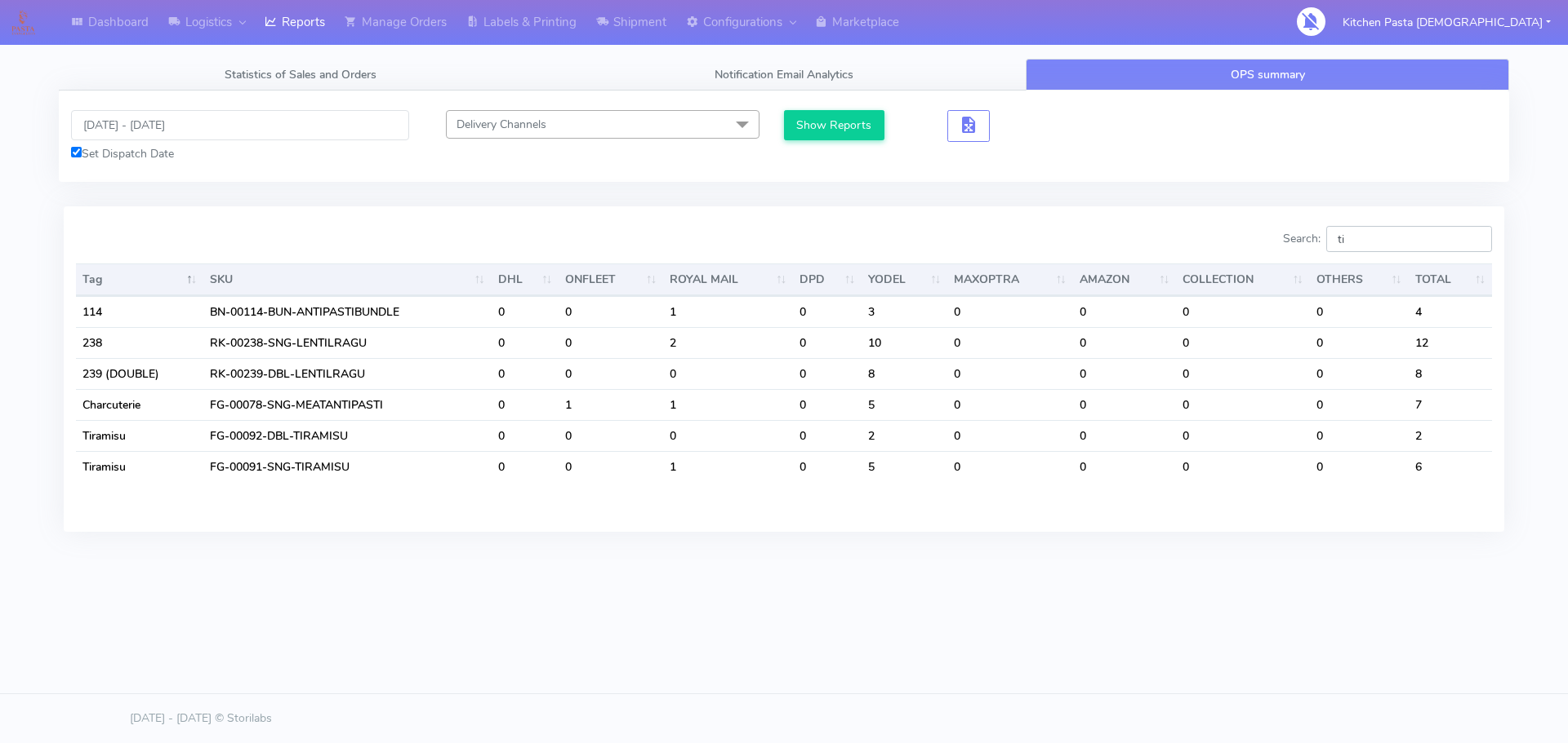
type input "tir"
